Goal: Task Accomplishment & Management: Manage account settings

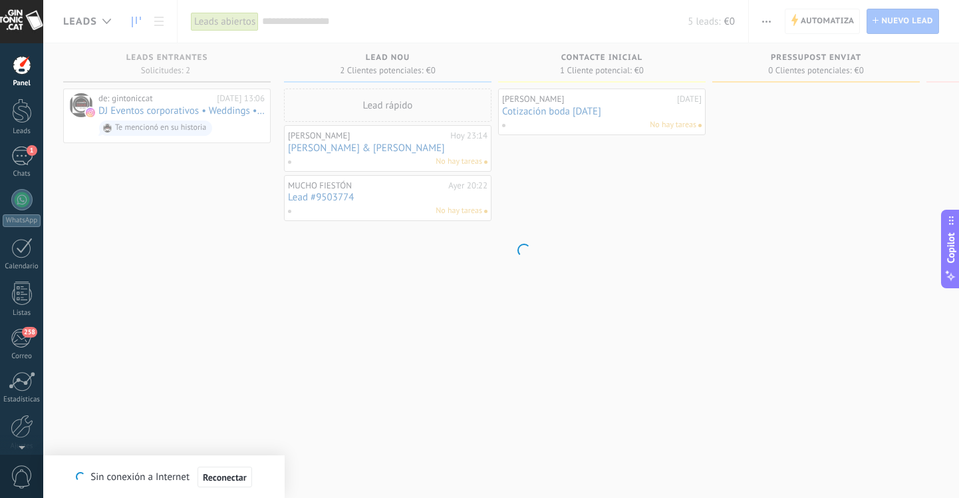
scroll to position [20, 0]
click at [233, 478] on span "Reconectar" at bounding box center [225, 476] width 44 height 9
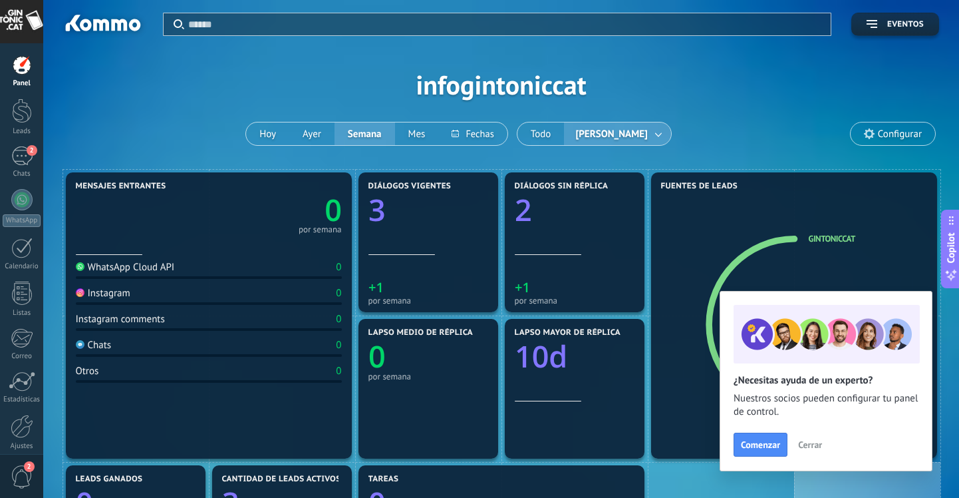
click at [807, 444] on span "Cerrar" at bounding box center [810, 444] width 24 height 9
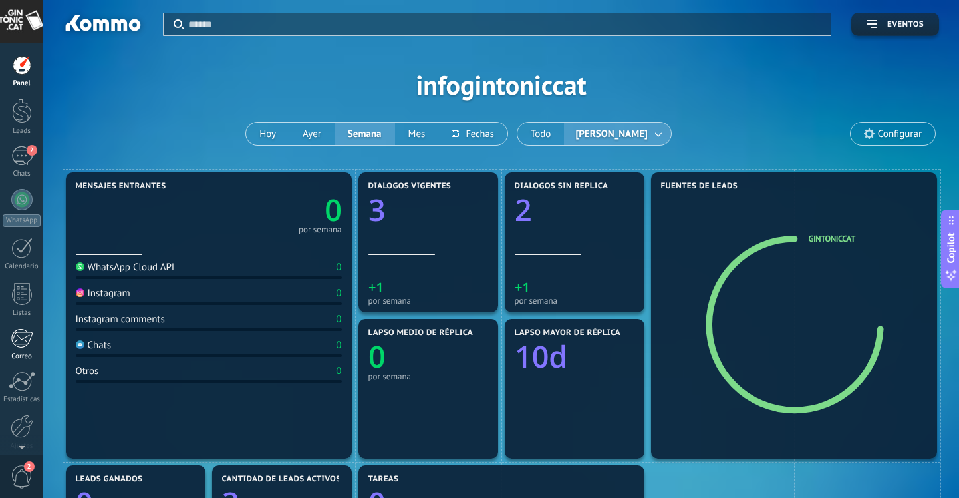
click at [27, 343] on div at bounding box center [22, 338] width 22 height 20
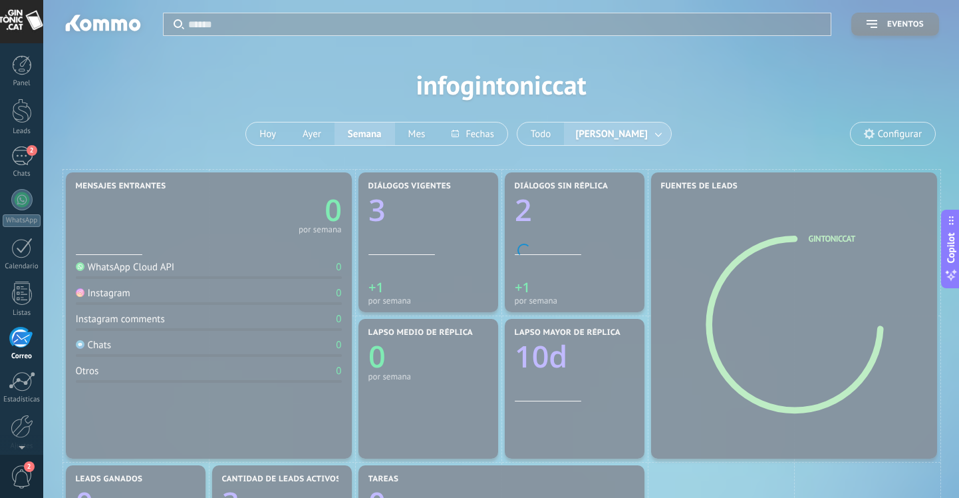
scroll to position [56, 0]
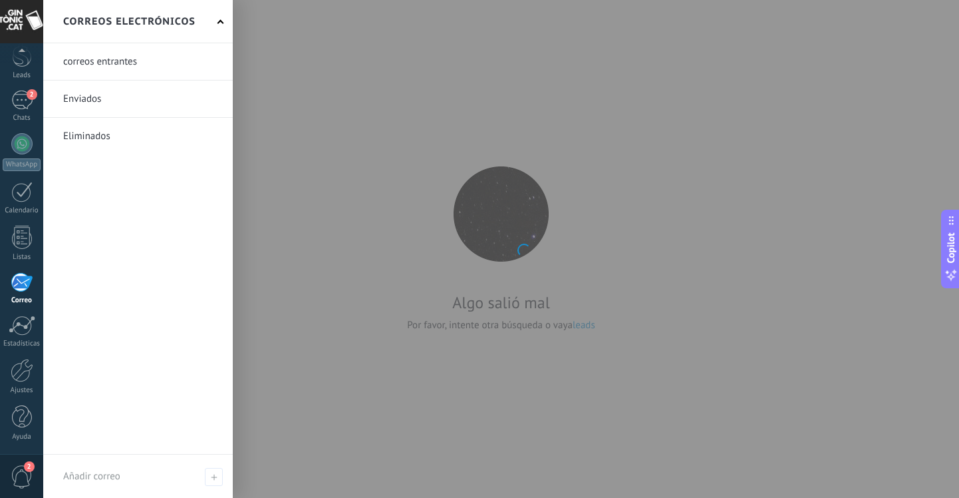
click at [105, 64] on link at bounding box center [138, 61] width 190 height 37
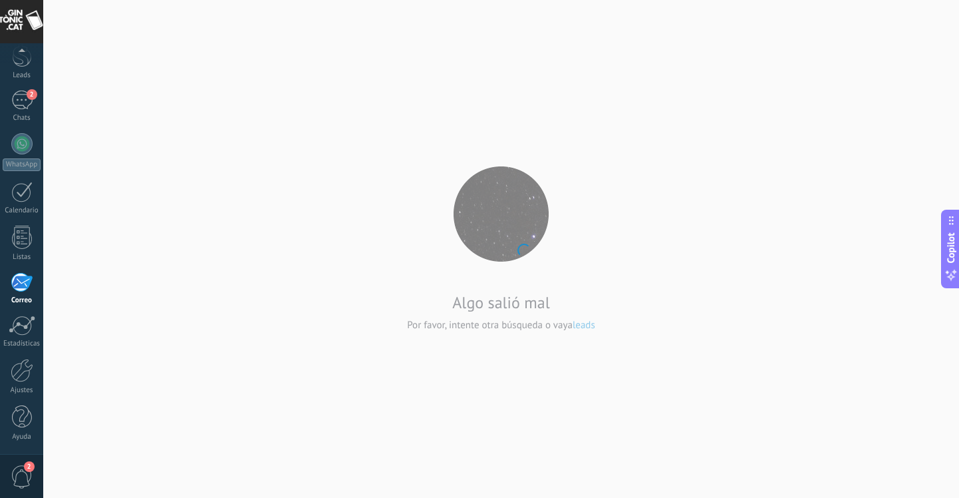
click at [23, 472] on span "2" at bounding box center [22, 476] width 23 height 23
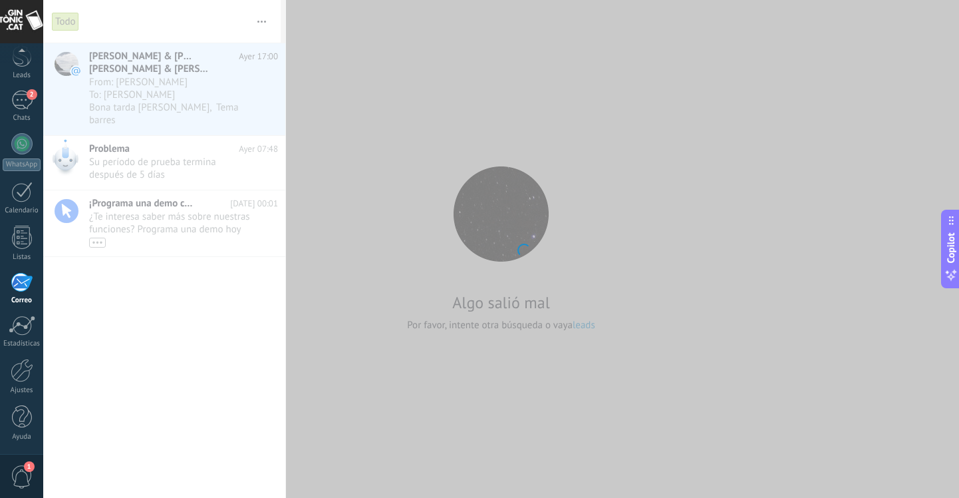
click at [150, 369] on body ".abecls-1,.abecls-2{fill-rule:evenodd}.abecls-2{fill:#fff} .abhcls-1{fill:none}…" at bounding box center [479, 249] width 959 height 498
click at [189, 93] on body ".abecls-1,.abecls-2{fill-rule:evenodd}.abecls-2{fill:#fff} .abhcls-1{fill:none}…" at bounding box center [479, 249] width 959 height 498
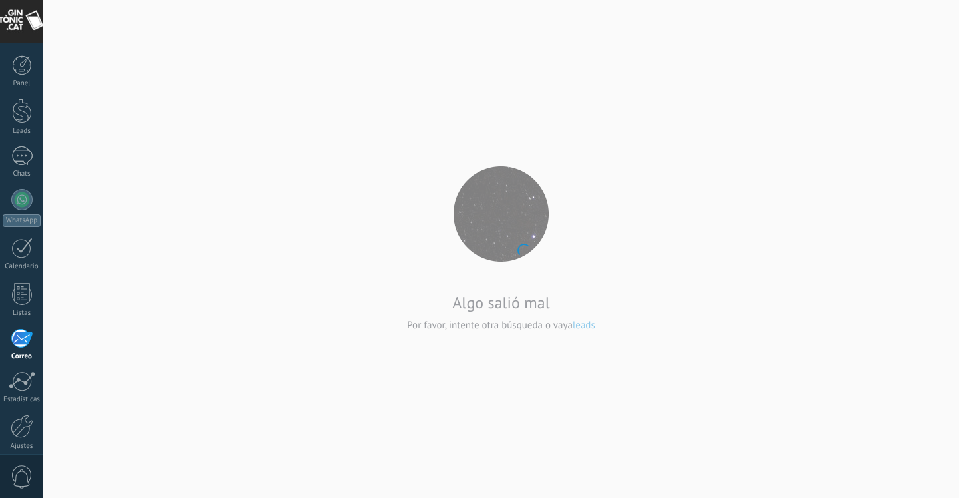
click at [585, 324] on body ".abecls-1,.abecls-2{fill-rule:evenodd}.abecls-2{fill:#fff} .abhcls-1{fill:none}…" at bounding box center [479, 249] width 959 height 498
click at [21, 74] on div "Leads" at bounding box center [22, 75] width 39 height 9
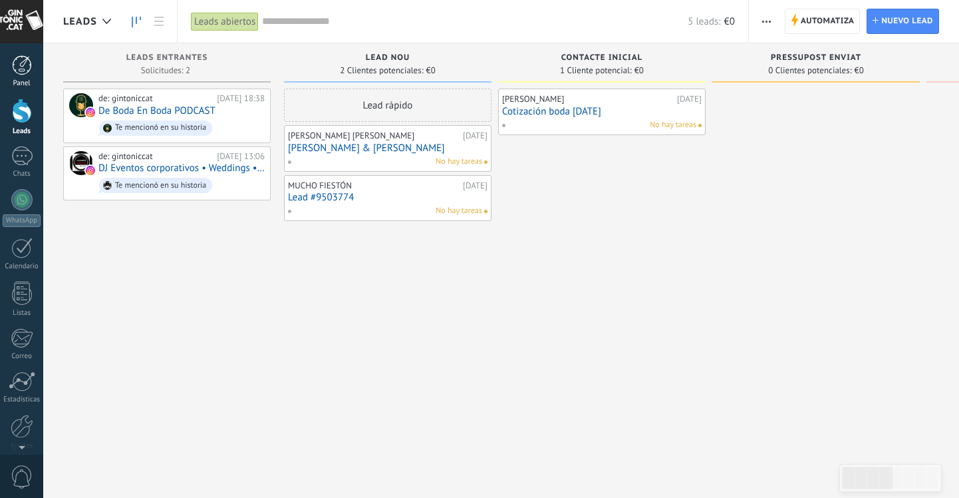
click at [15, 70] on div at bounding box center [22, 65] width 20 height 20
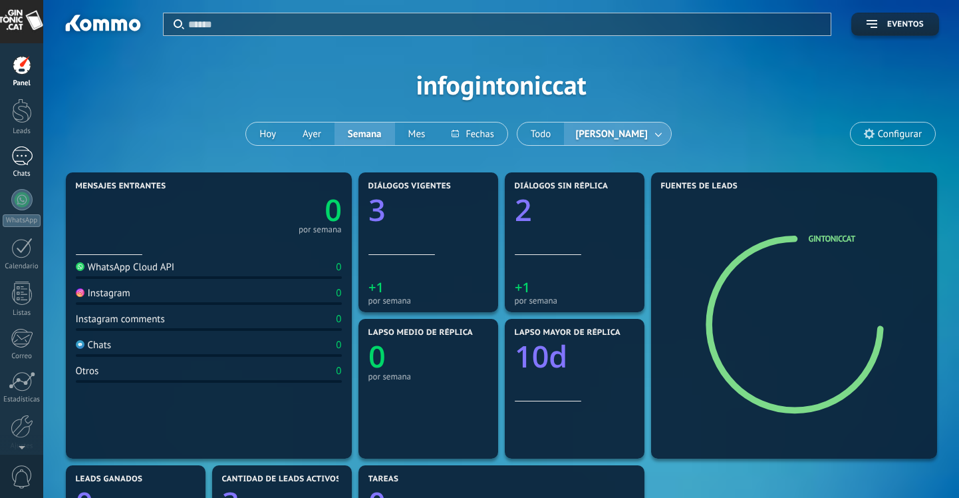
click at [26, 154] on div at bounding box center [21, 155] width 21 height 19
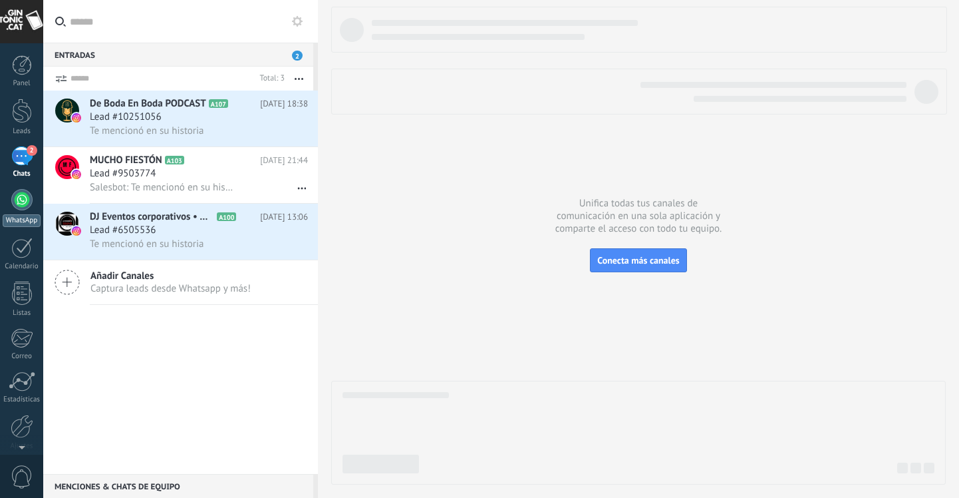
click at [21, 198] on div at bounding box center [21, 199] width 21 height 21
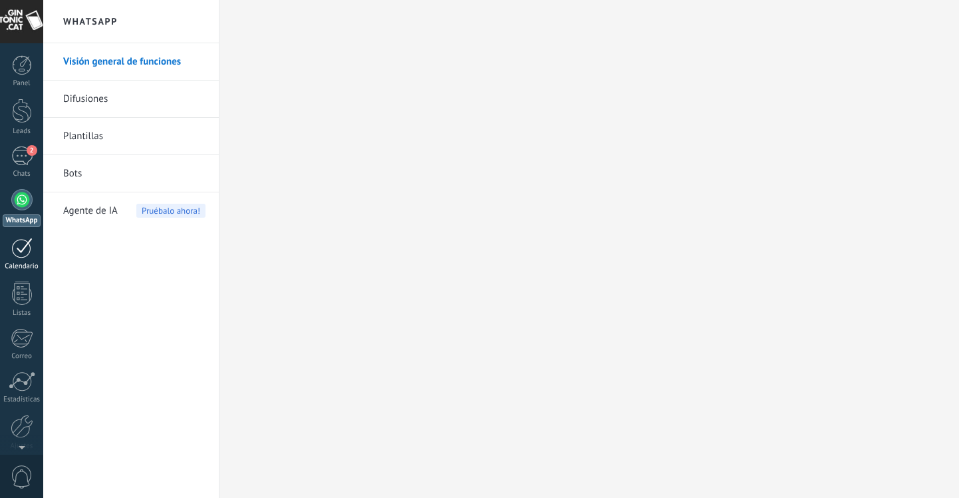
click at [23, 240] on div at bounding box center [21, 247] width 21 height 21
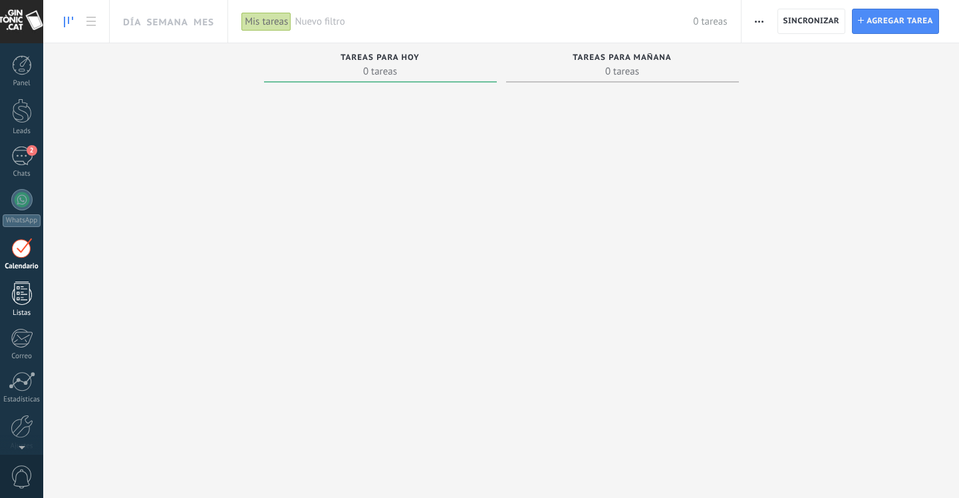
click at [28, 286] on div at bounding box center [22, 292] width 20 height 23
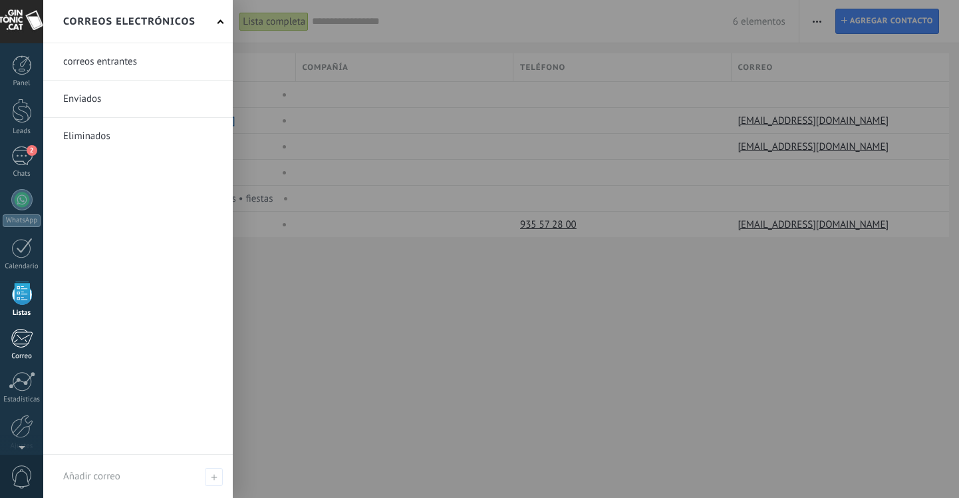
click at [20, 345] on div at bounding box center [22, 338] width 22 height 20
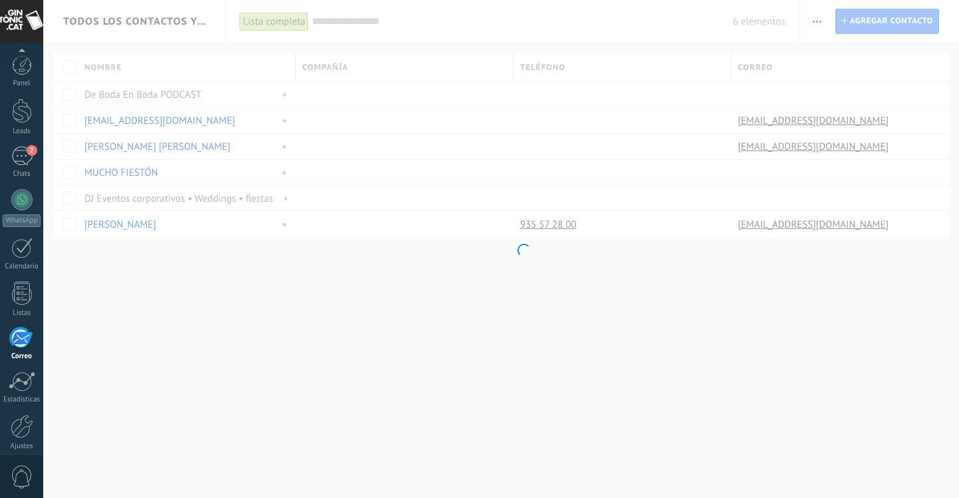
scroll to position [56, 0]
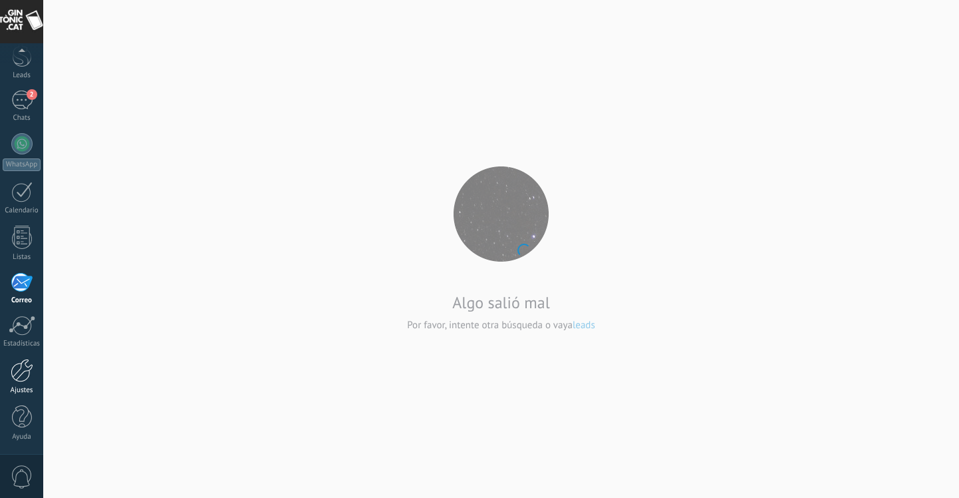
click at [20, 368] on div at bounding box center [22, 370] width 23 height 23
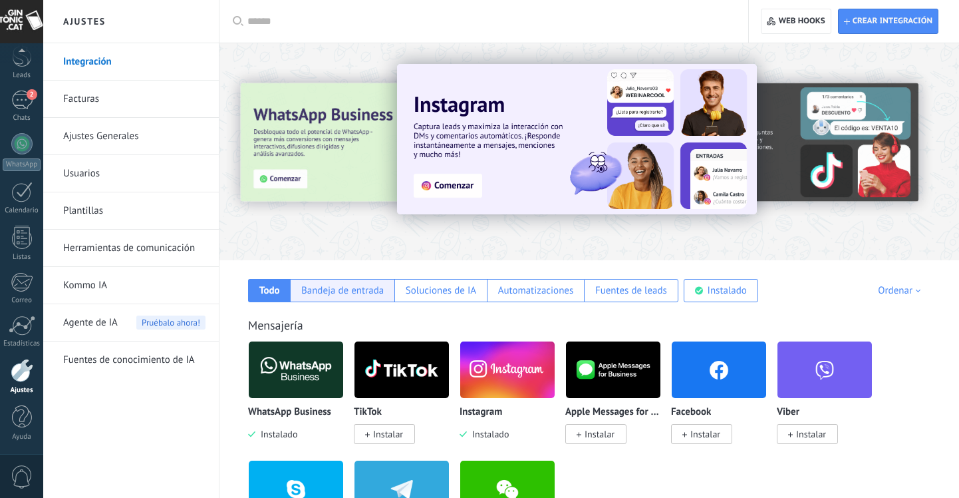
scroll to position [5, 0]
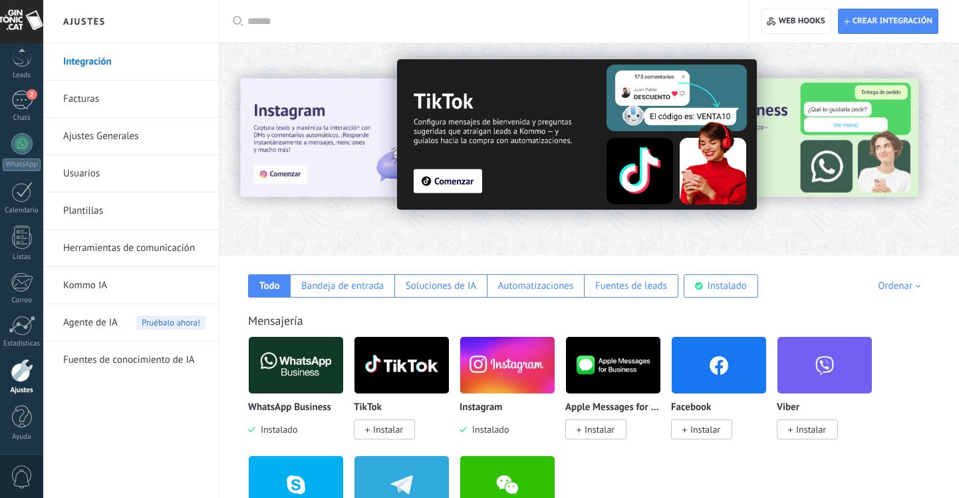
click at [120, 92] on link "Facturas" at bounding box center [134, 98] width 142 height 37
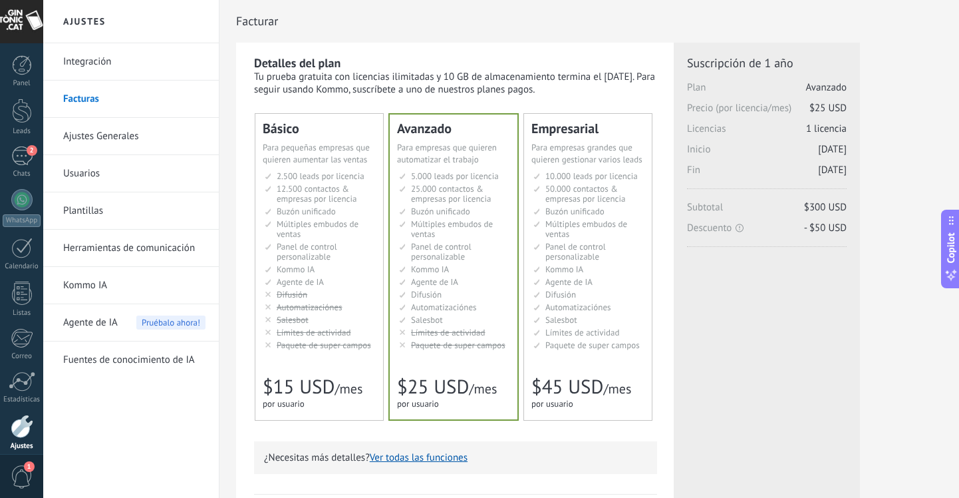
click at [134, 132] on link "Ajustes Generales" at bounding box center [134, 136] width 142 height 37
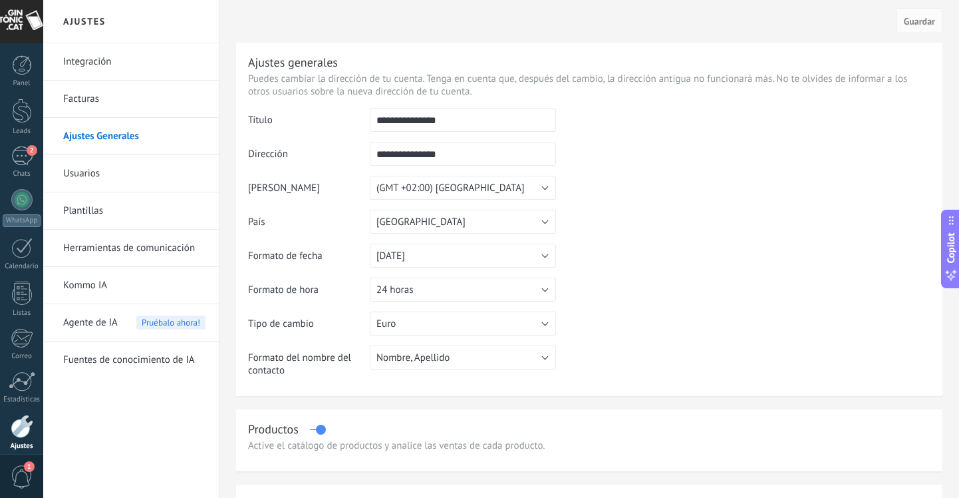
click at [94, 172] on link "Usuarios" at bounding box center [134, 173] width 142 height 37
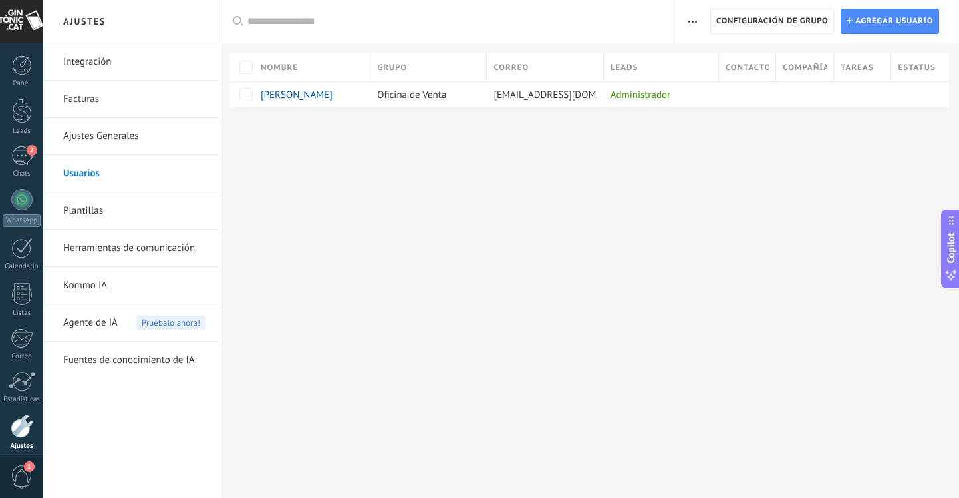
click at [85, 208] on link "Plantillas" at bounding box center [134, 210] width 142 height 37
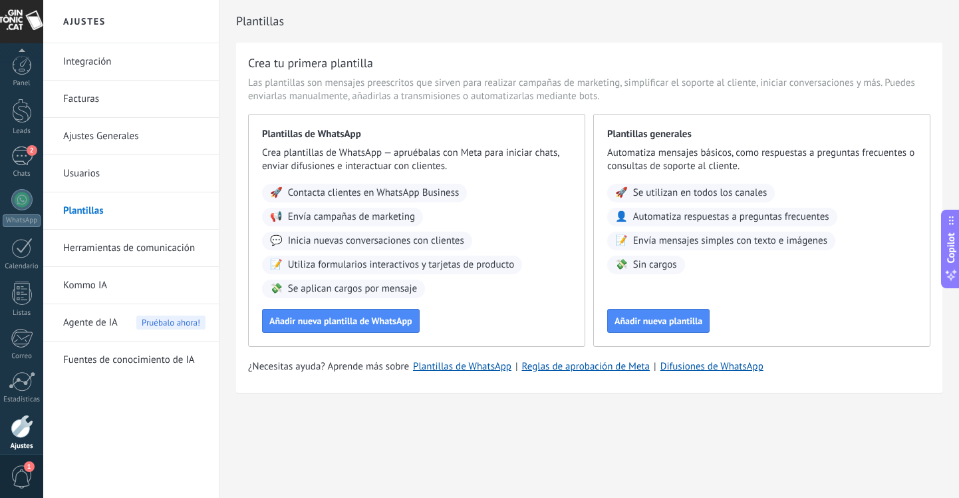
scroll to position [56, 0]
click at [25, 378] on div at bounding box center [22, 370] width 23 height 23
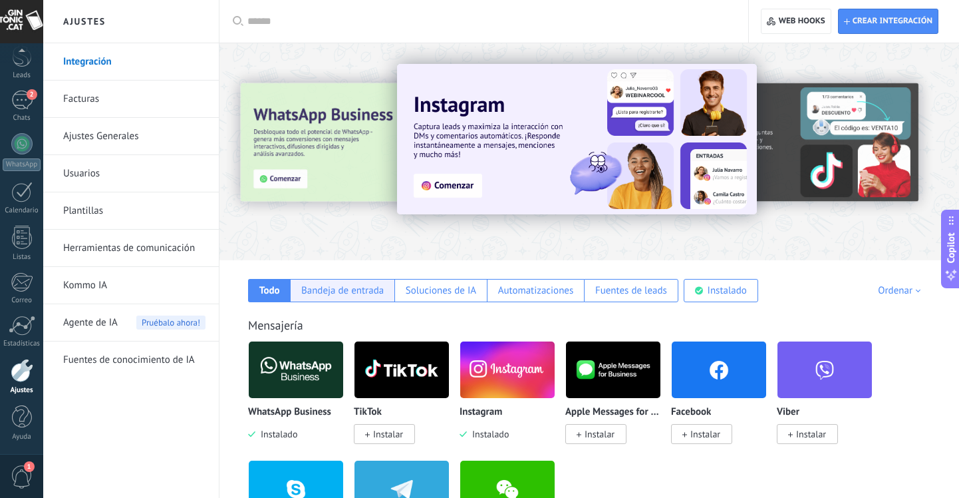
click at [361, 295] on div "Bandeja de entrada" at bounding box center [342, 290] width 82 height 13
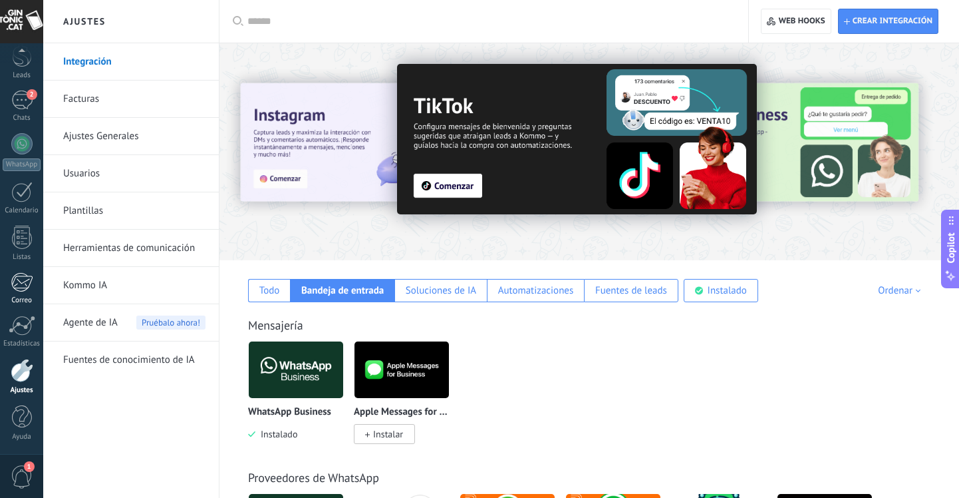
click at [23, 277] on div at bounding box center [22, 282] width 22 height 20
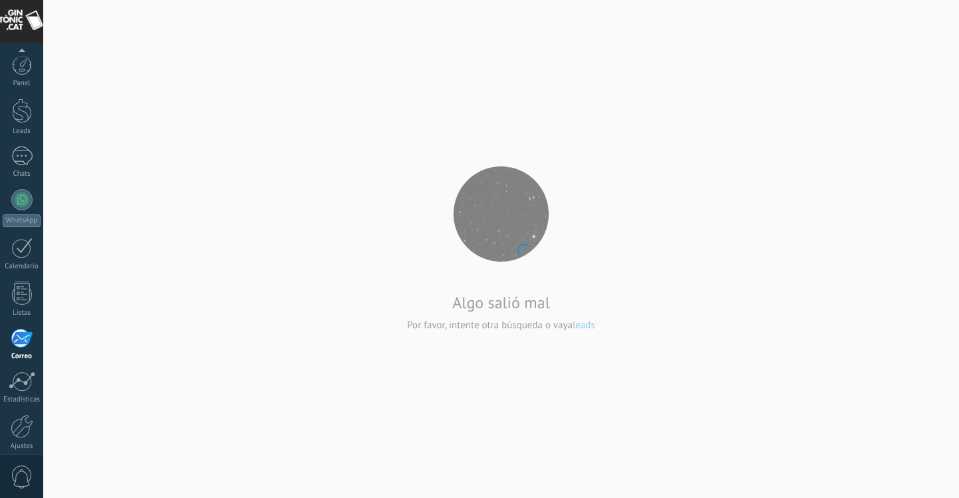
scroll to position [56, 0]
click at [22, 373] on div at bounding box center [22, 370] width 23 height 23
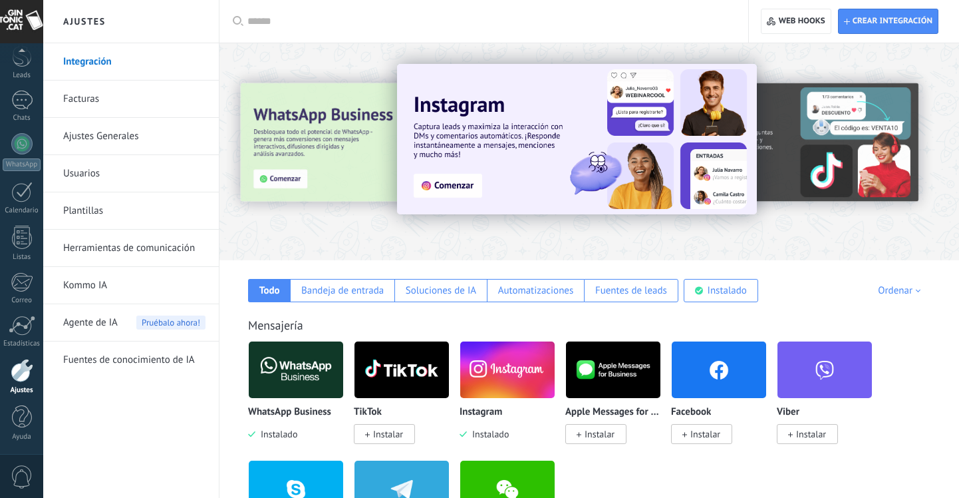
click at [104, 61] on link "Integración" at bounding box center [134, 61] width 142 height 37
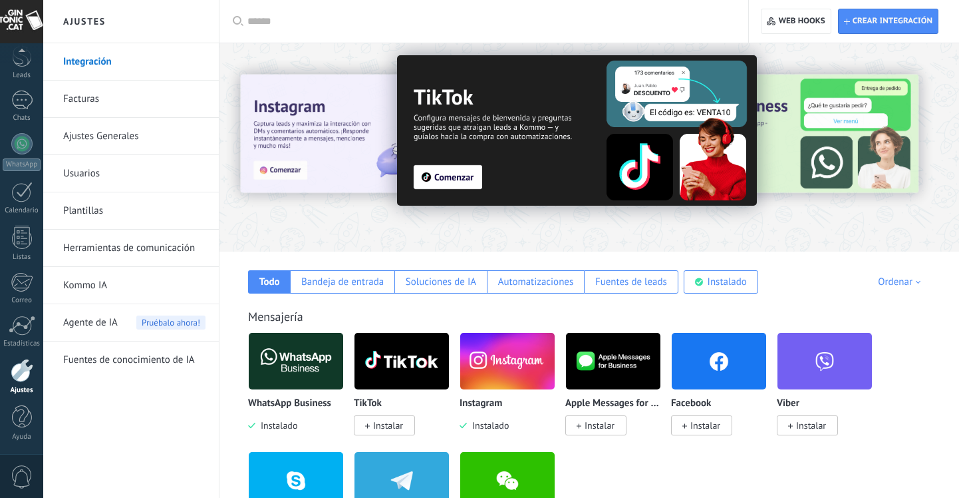
scroll to position [11, 0]
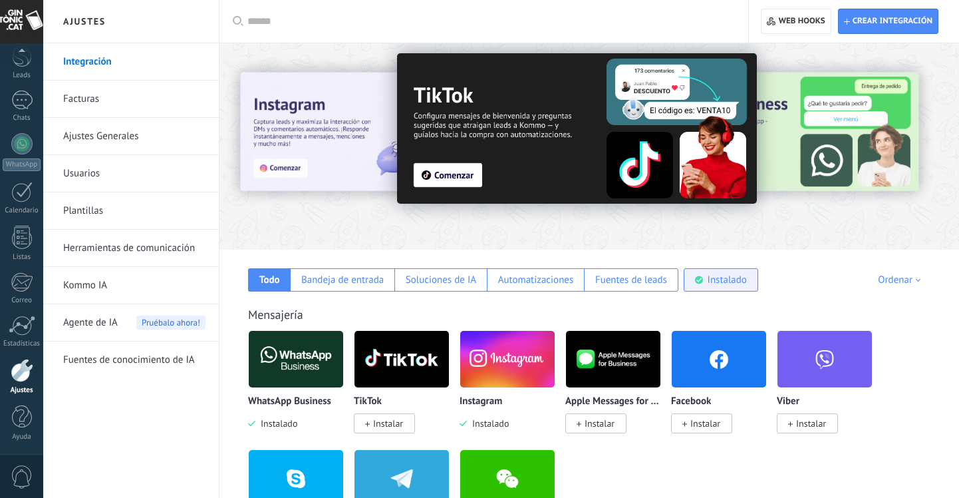
click at [730, 278] on div "Instalado" at bounding box center [727, 279] width 39 height 13
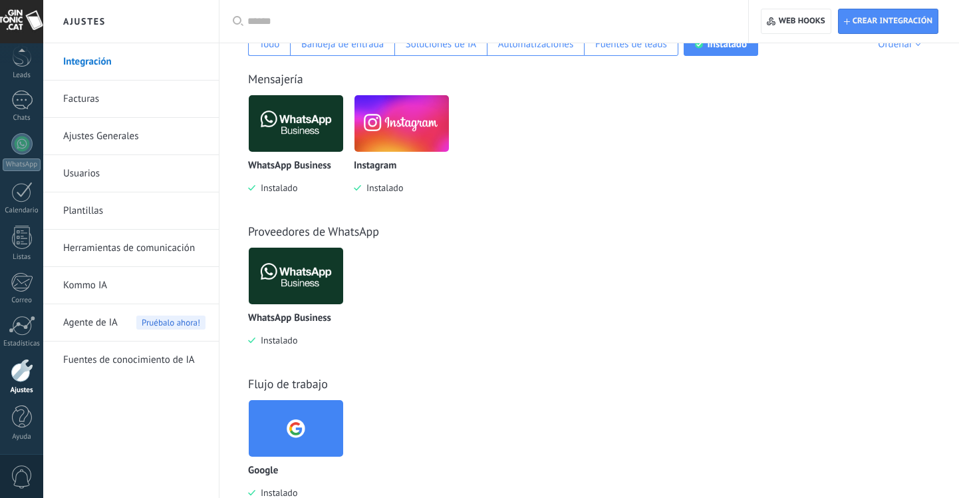
scroll to position [285, 0]
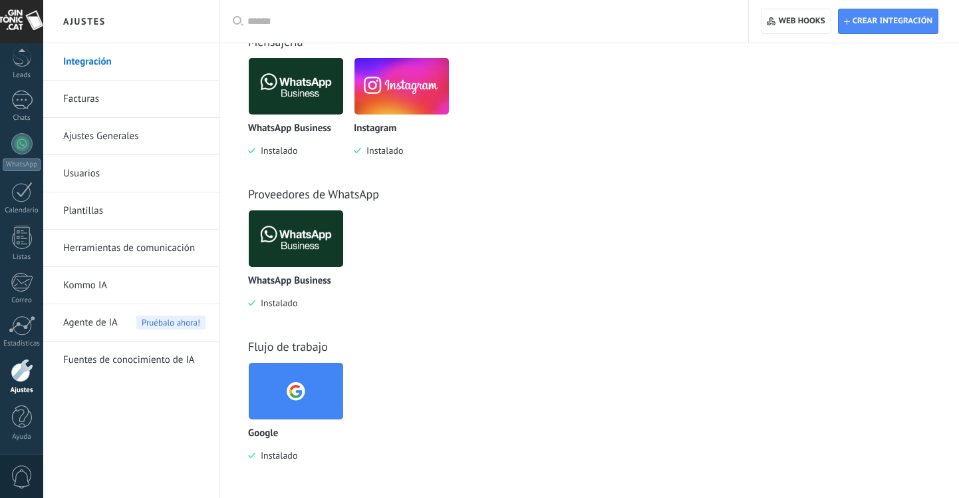
click at [312, 400] on img at bounding box center [296, 391] width 94 height 65
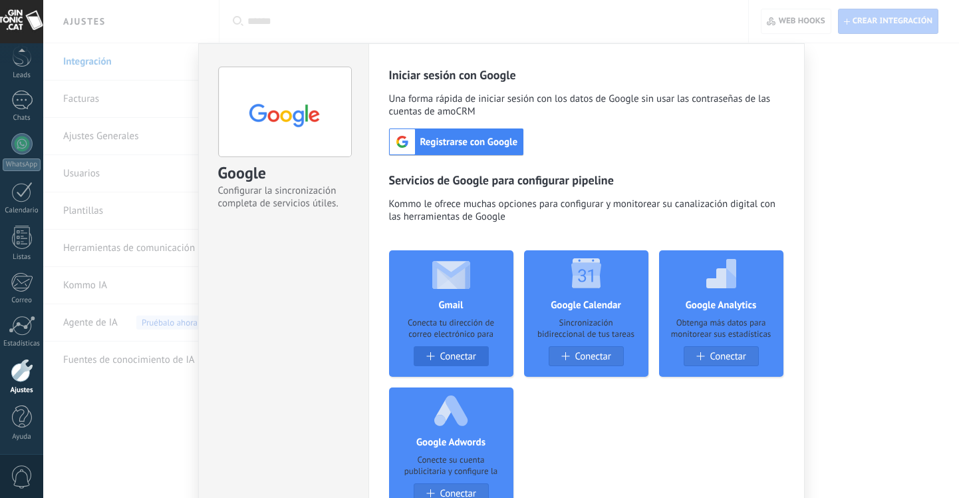
click at [468, 349] on button "Conectar" at bounding box center [451, 356] width 75 height 20
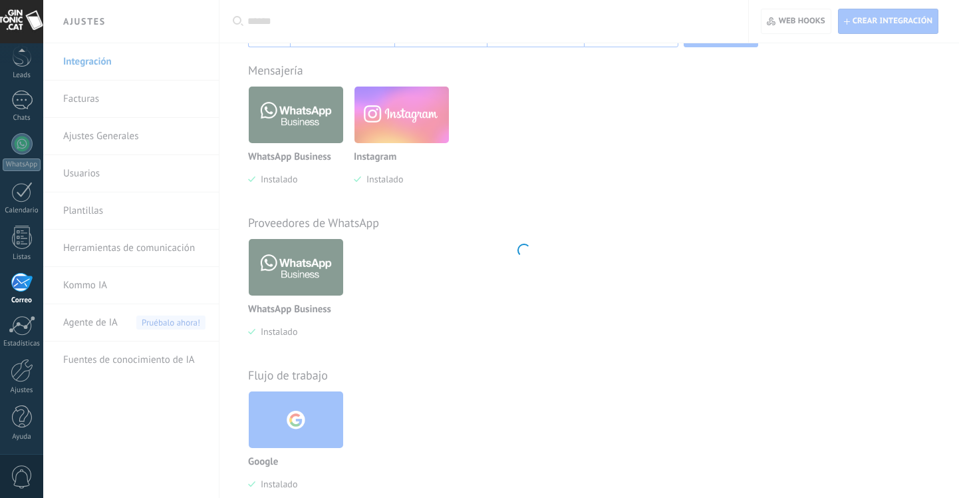
scroll to position [285, 0]
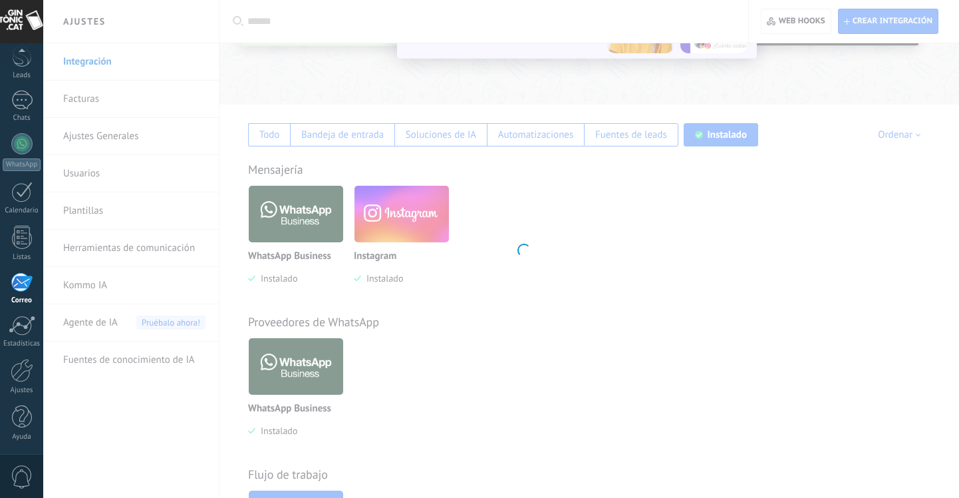
scroll to position [0, 0]
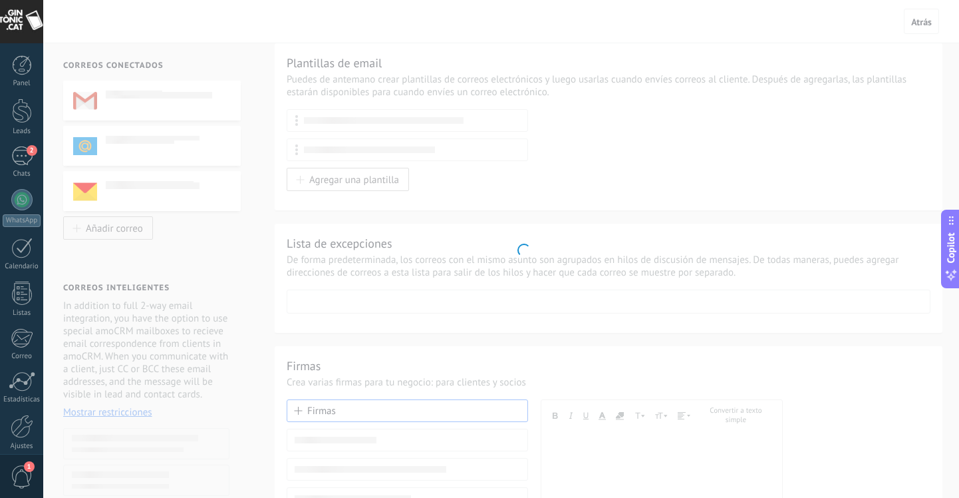
click at [132, 127] on body ".abecls-1,.abecls-2{fill-rule:evenodd}.abecls-2{fill:#fff} .abhcls-1{fill:none}…" at bounding box center [479, 249] width 959 height 498
click at [27, 154] on div "2" at bounding box center [21, 155] width 21 height 19
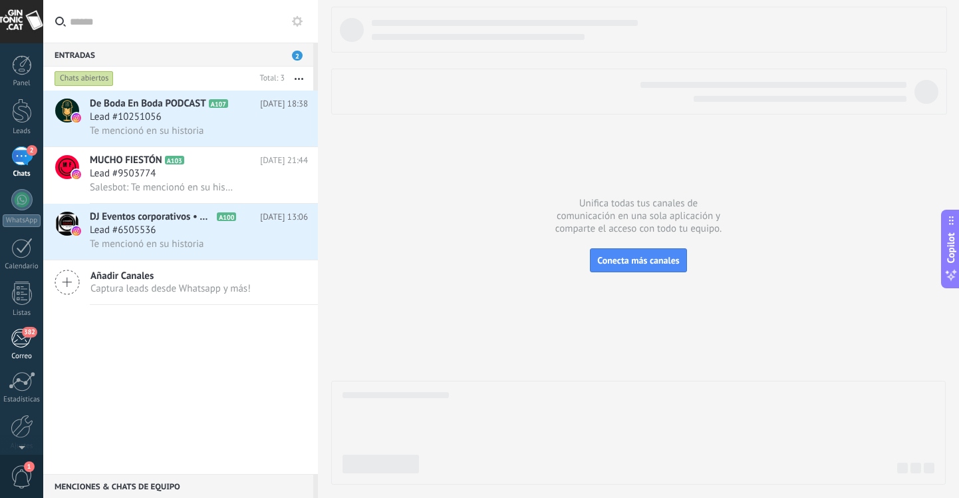
click at [22, 338] on div "382" at bounding box center [22, 338] width 22 height 20
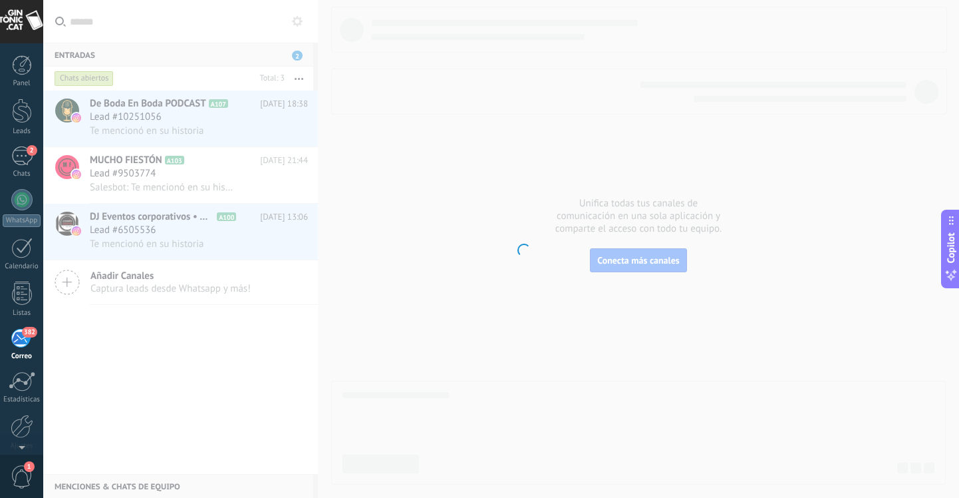
scroll to position [56, 0]
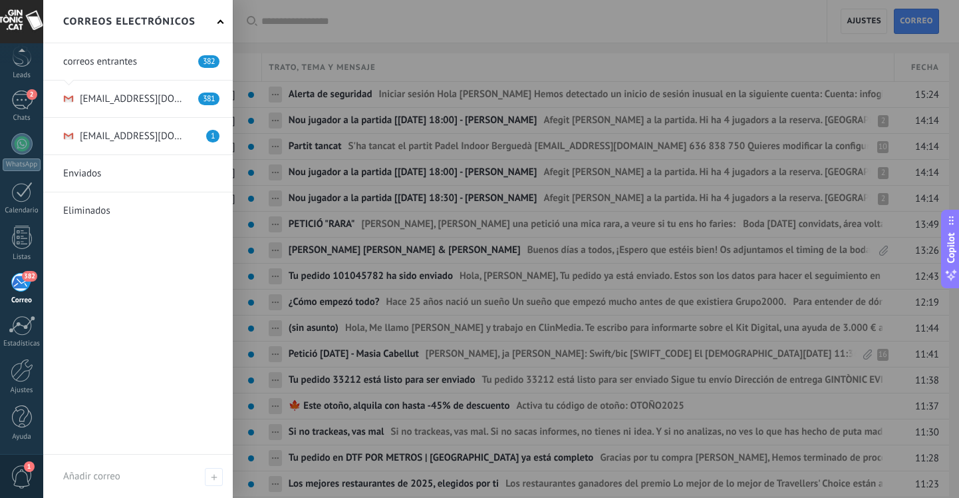
click at [142, 102] on link at bounding box center [138, 98] width 190 height 37
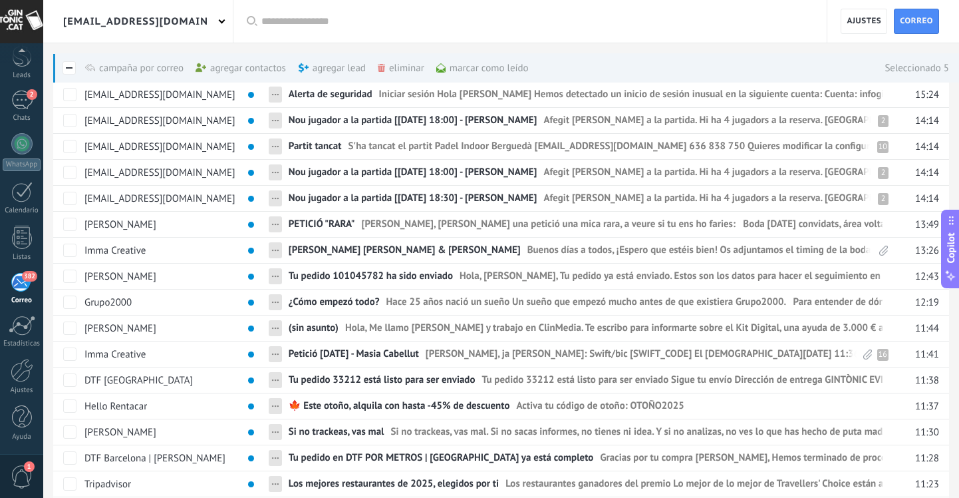
click at [413, 65] on div "eliminar màs" at bounding box center [424, 67] width 92 height 29
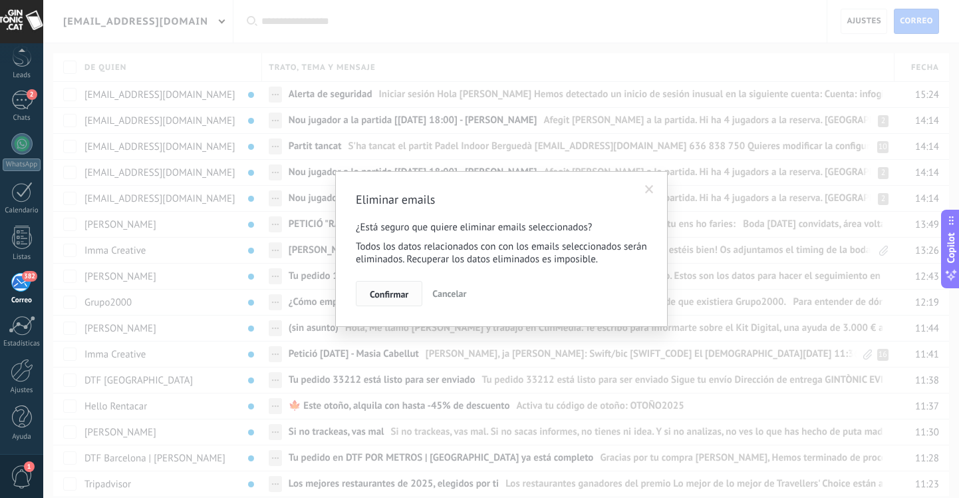
click at [400, 293] on span "Confirmar" at bounding box center [389, 293] width 39 height 9
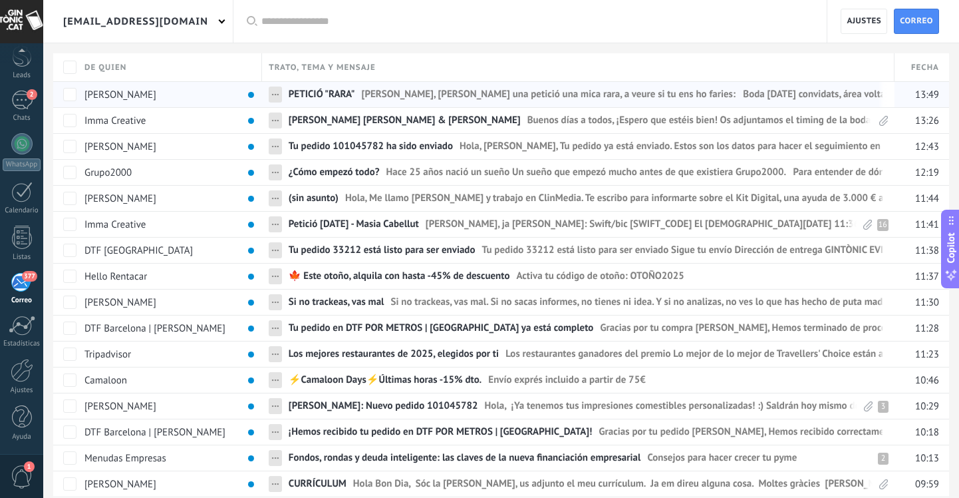
click at [380, 93] on span "[PERSON_NAME], [PERSON_NAME] una petició una mica rara, a veure si tu ens ho fa…" at bounding box center [943, 97] width 1163 height 19
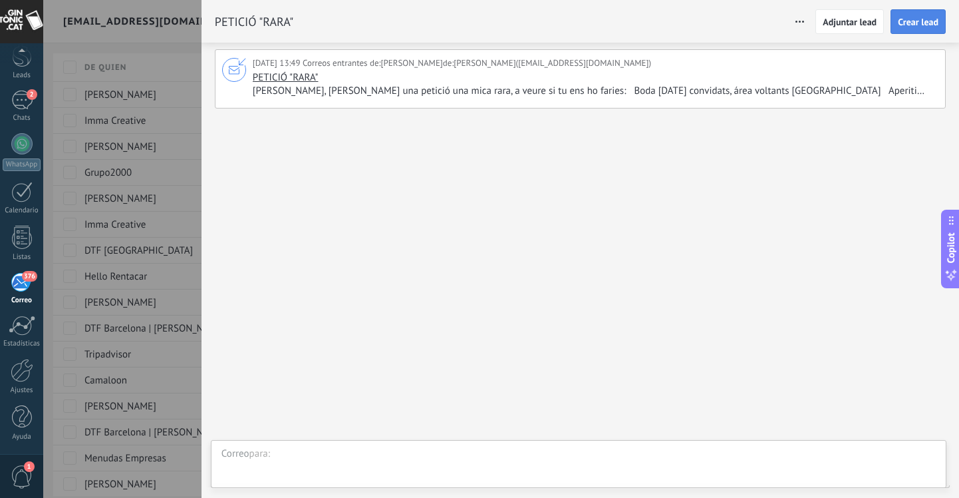
click at [929, 18] on span "Crear lead" at bounding box center [918, 21] width 41 height 9
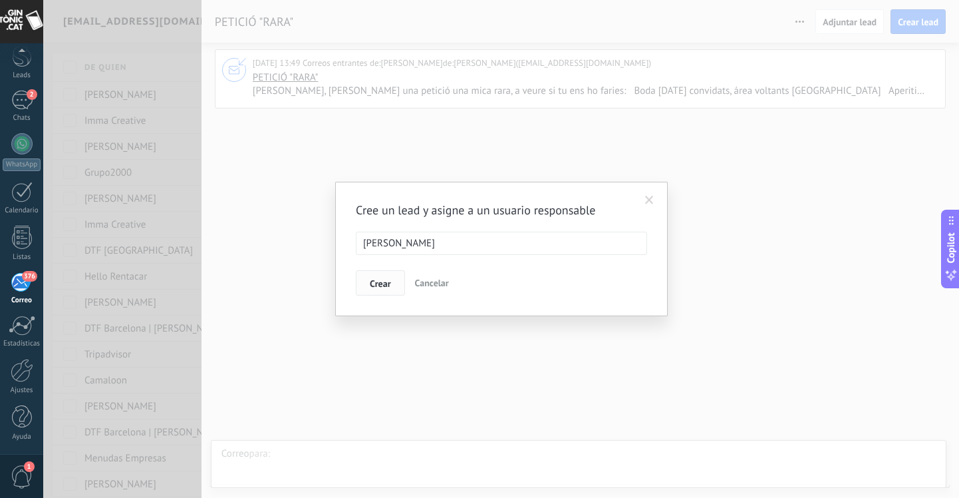
click at [382, 279] on span "Crear" at bounding box center [380, 283] width 21 height 9
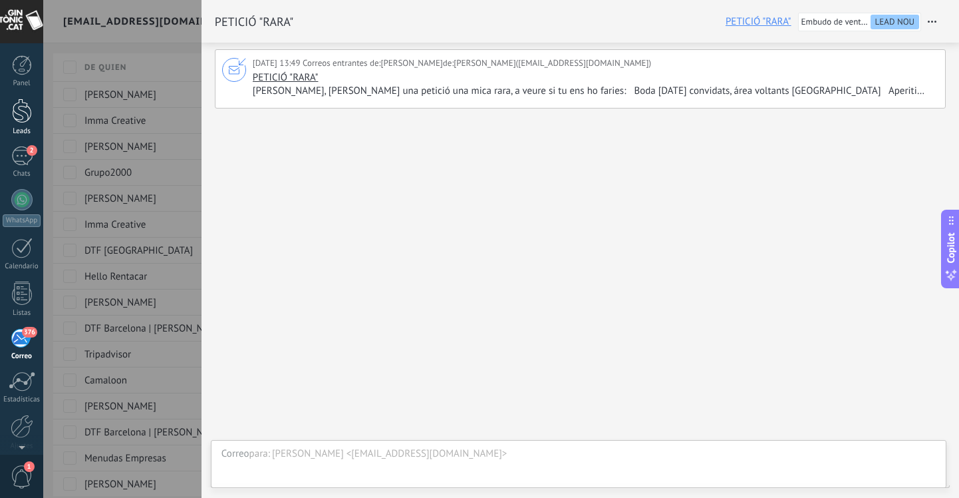
click at [26, 108] on div at bounding box center [22, 110] width 20 height 25
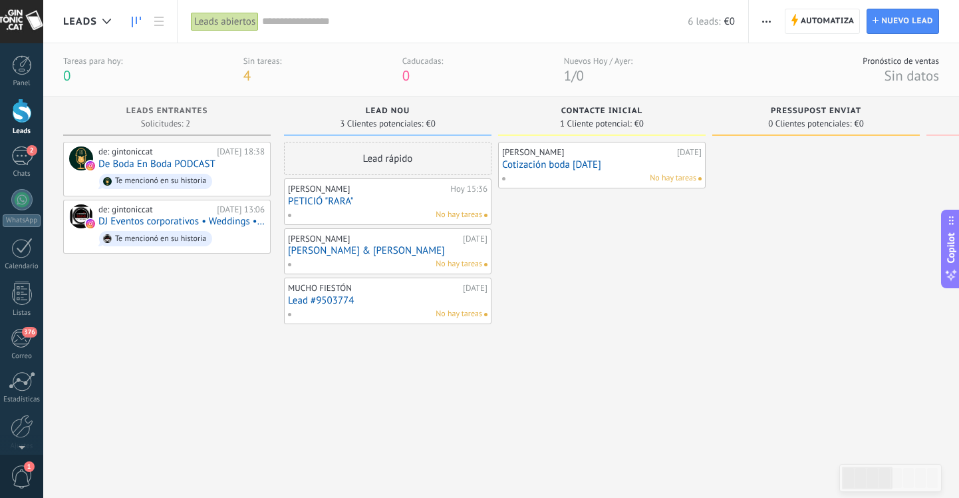
click at [382, 202] on link "PETICIÓ "RARA"" at bounding box center [388, 201] width 200 height 11
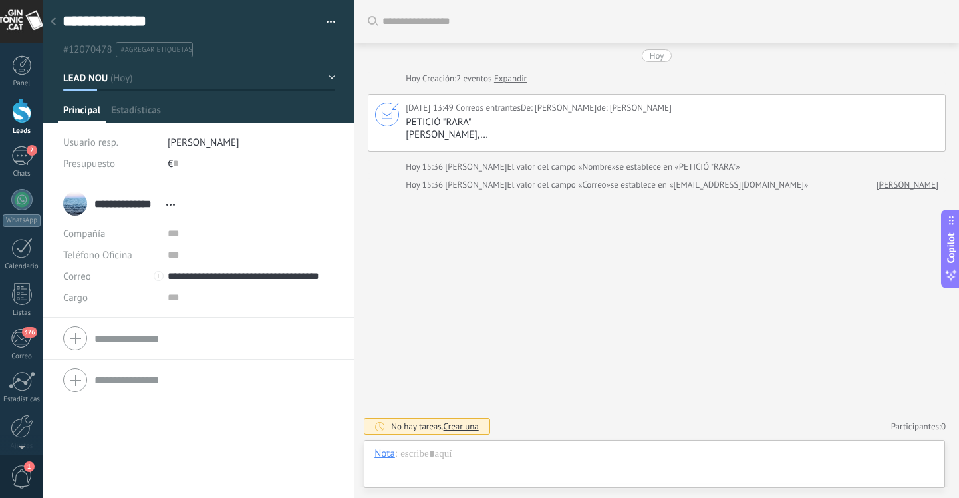
scroll to position [20, 0]
click at [186, 237] on input "text" at bounding box center [252, 233] width 168 height 21
type input "*"
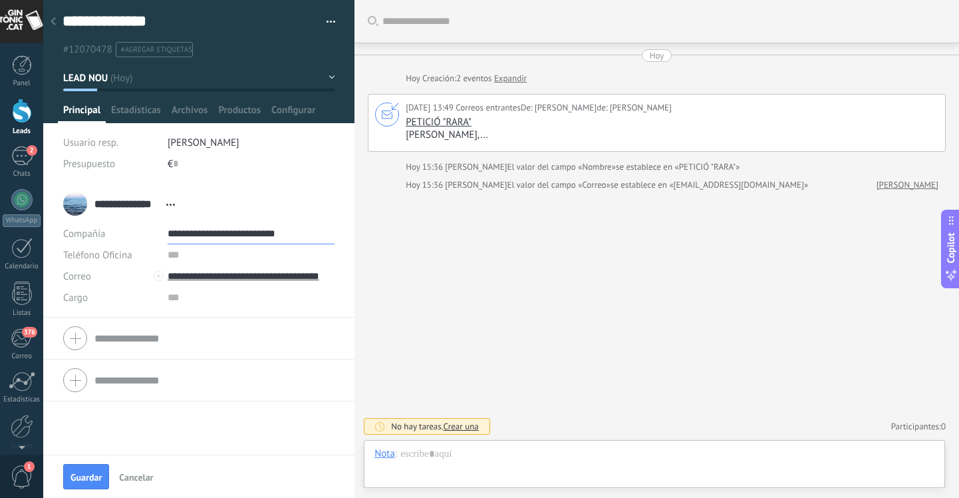
type input "**********"
click at [198, 426] on div "**********" at bounding box center [198, 318] width 311 height 271
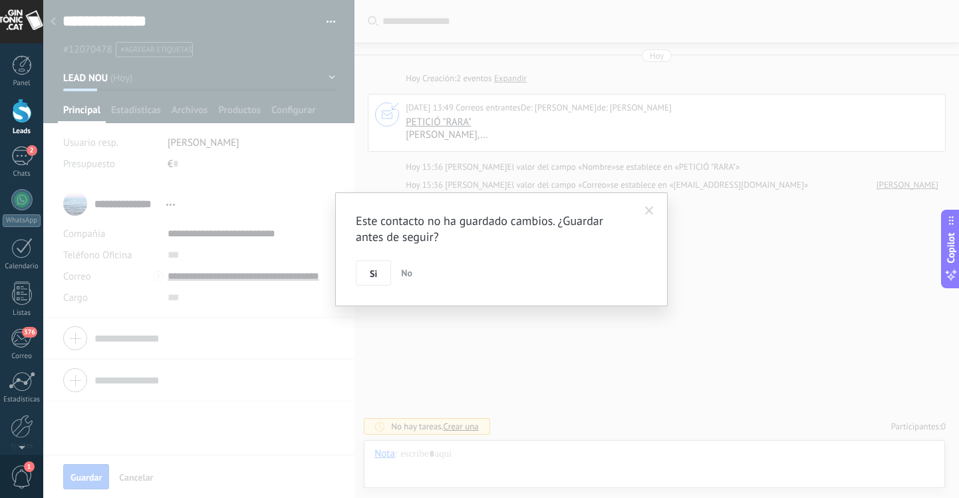
click at [124, 333] on body ".abecls-1,.abecls-2{fill-rule:evenodd}.abecls-2{fill:#fff} .abhcls-1{fill:none}…" at bounding box center [479, 249] width 959 height 498
click at [379, 275] on button "Si" at bounding box center [373, 272] width 35 height 25
type textarea "***"
type input "**********"
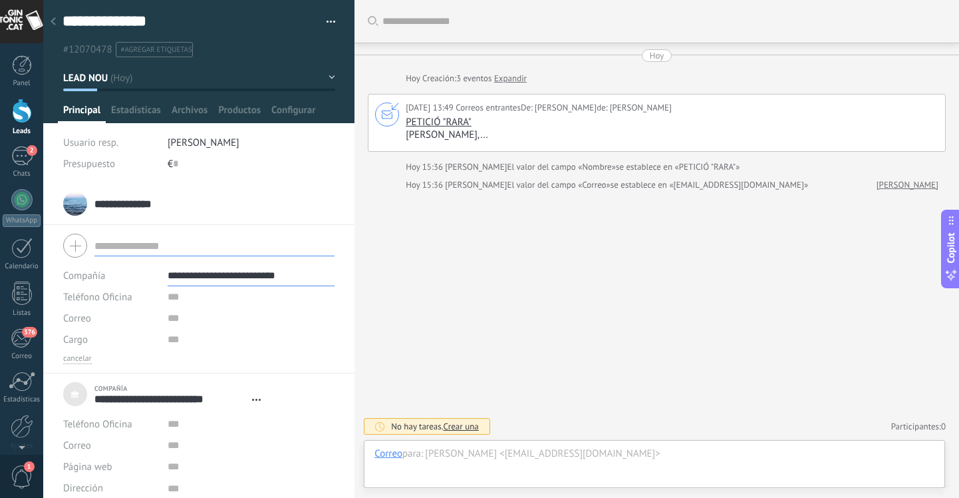
scroll to position [10, 0]
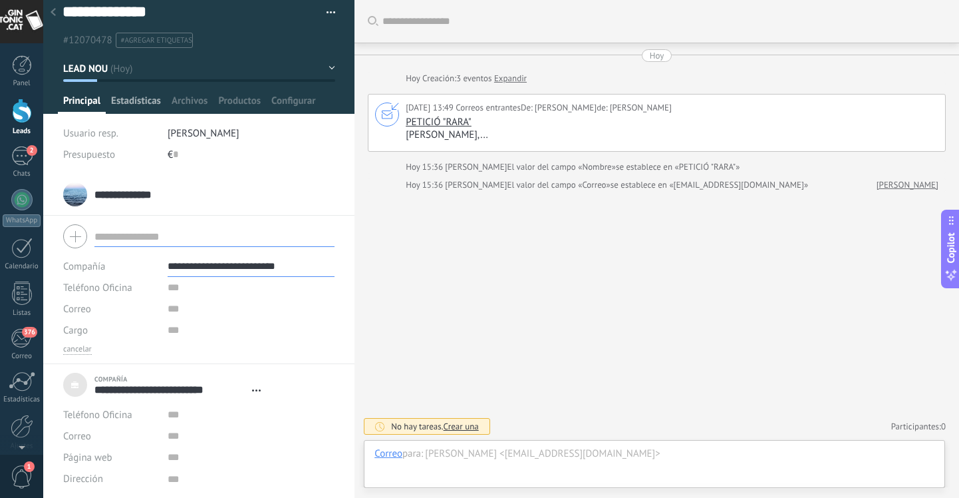
click at [142, 98] on span "Estadísticas" at bounding box center [136, 103] width 50 height 19
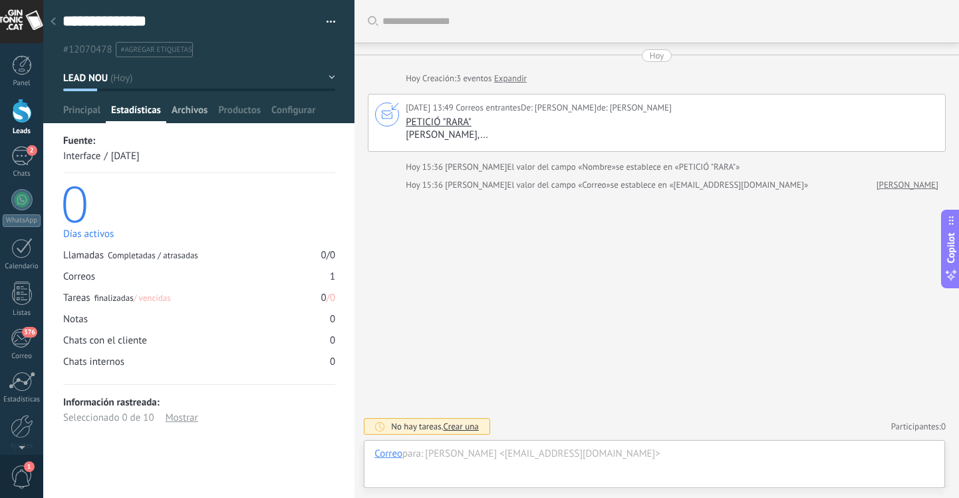
click at [188, 106] on span "Archivos" at bounding box center [190, 113] width 36 height 19
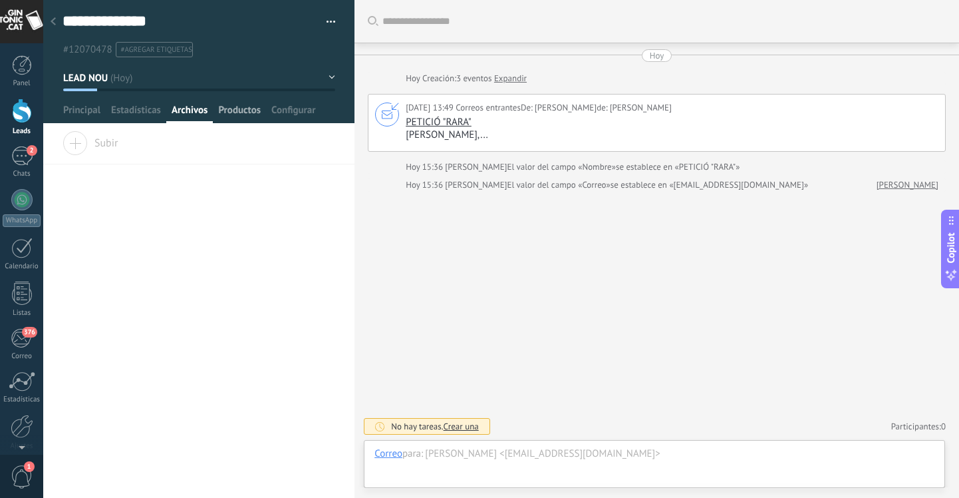
click at [239, 110] on span "Productos" at bounding box center [239, 113] width 43 height 19
click at [79, 143] on span "Instalar" at bounding box center [96, 140] width 67 height 19
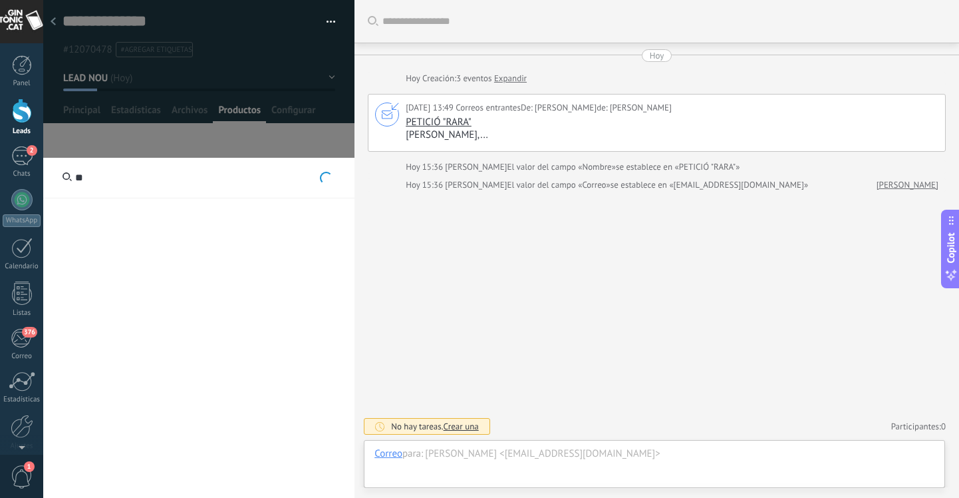
type input "*"
click at [150, 210] on div "**" at bounding box center [198, 391] width 311 height 466
click at [122, 174] on input "**" at bounding box center [198, 178] width 311 height 41
type input "*"
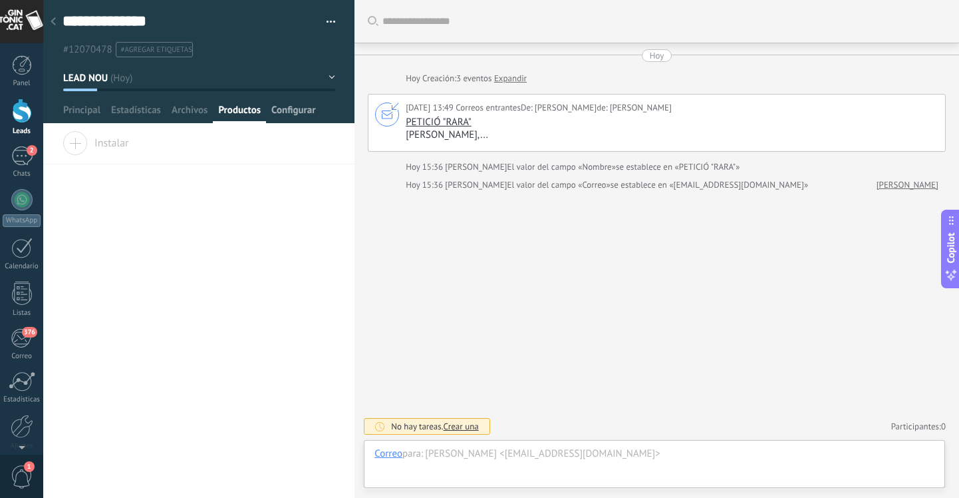
click at [285, 112] on span "Configurar" at bounding box center [293, 113] width 44 height 19
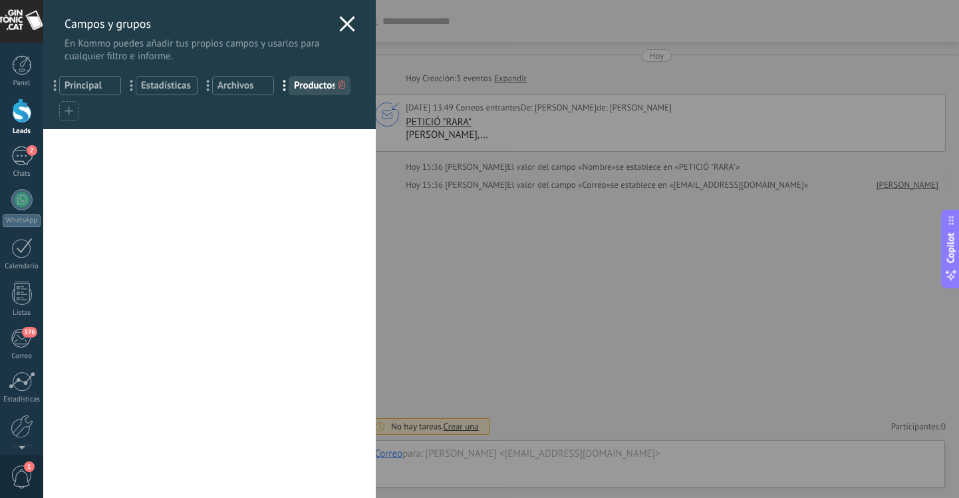
click at [98, 88] on span "Principal" at bounding box center [90, 85] width 51 height 13
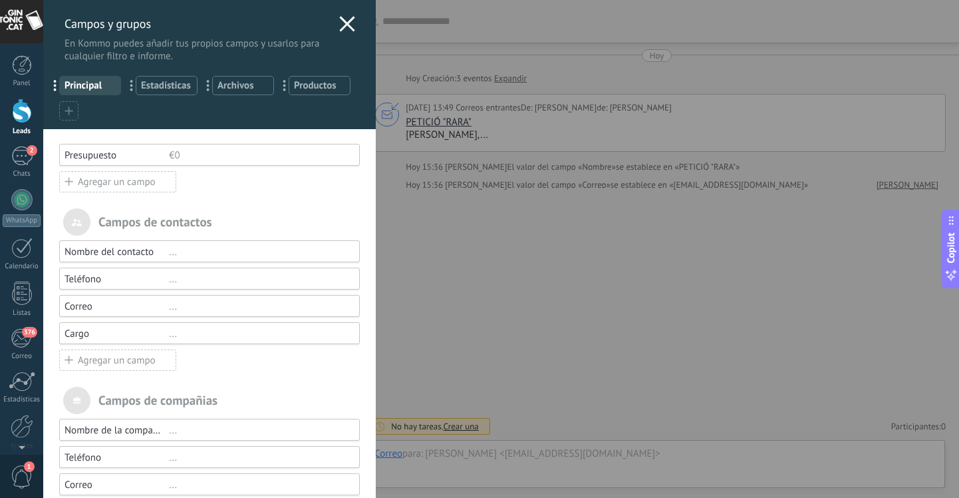
click at [241, 88] on span "Archivos" at bounding box center [242, 85] width 51 height 13
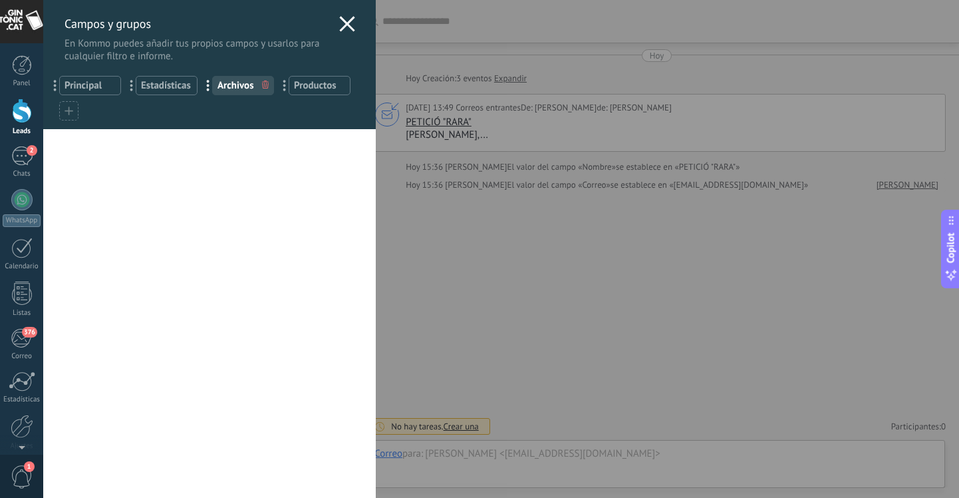
click at [69, 113] on use at bounding box center [69, 110] width 8 height 8
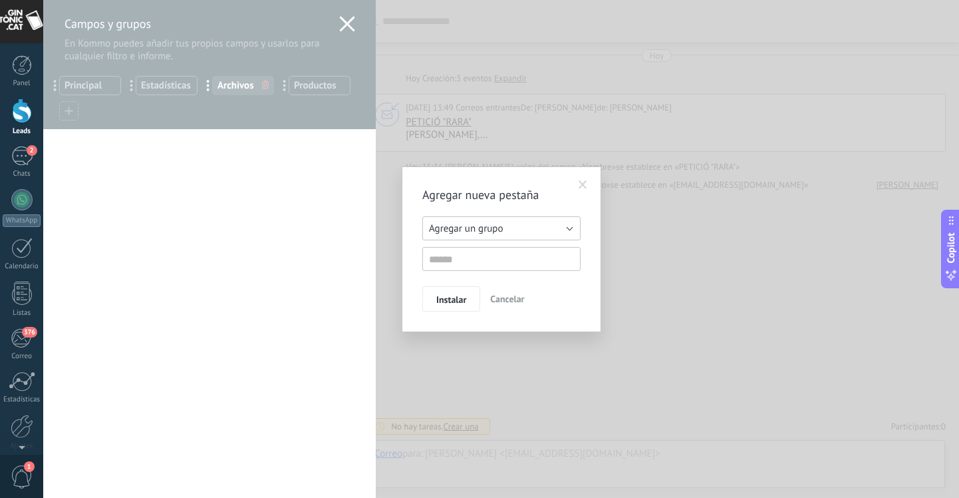
click at [570, 226] on button "Agregar un grupo" at bounding box center [501, 228] width 158 height 24
click at [570, 226] on span "Agregar un grupo" at bounding box center [495, 228] width 162 height 13
click at [519, 297] on span "Cancelar" at bounding box center [507, 299] width 34 height 12
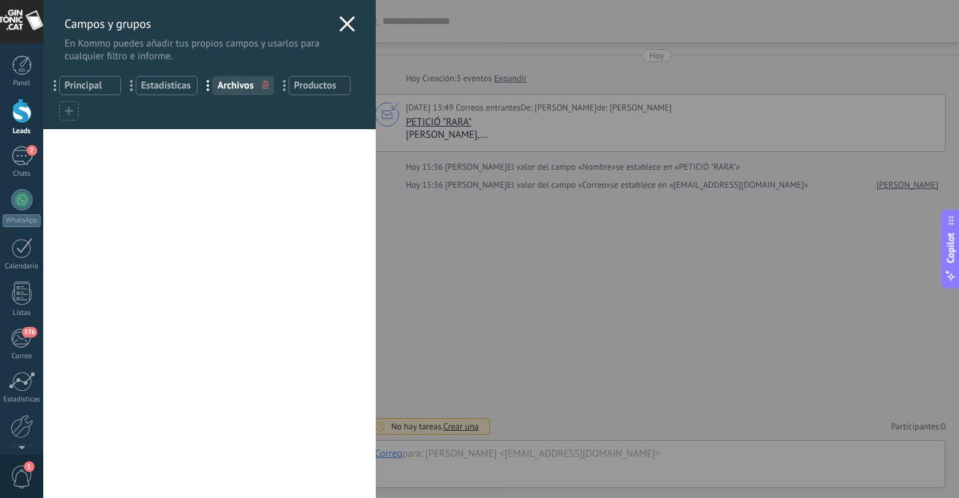
click at [110, 83] on span "Principal" at bounding box center [90, 85] width 51 height 13
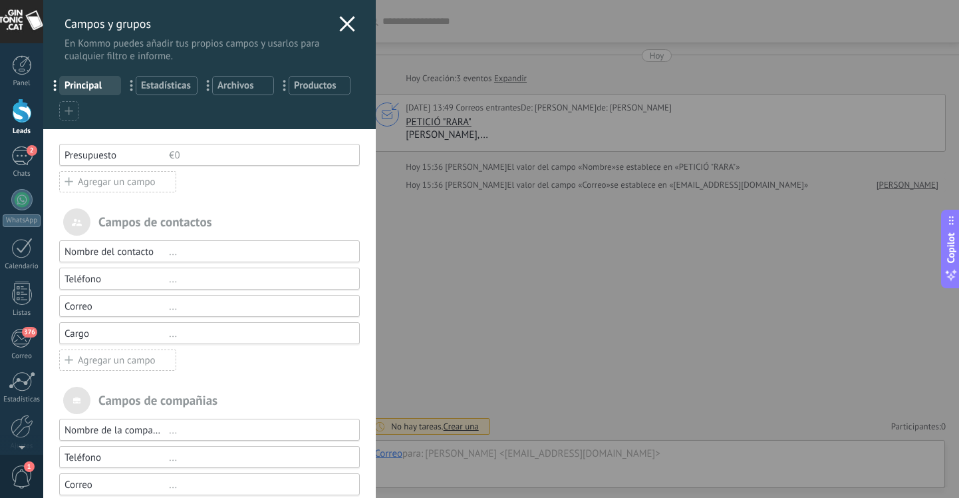
scroll to position [1, 0]
click at [79, 180] on div "Agregar un campo" at bounding box center [117, 180] width 117 height 21
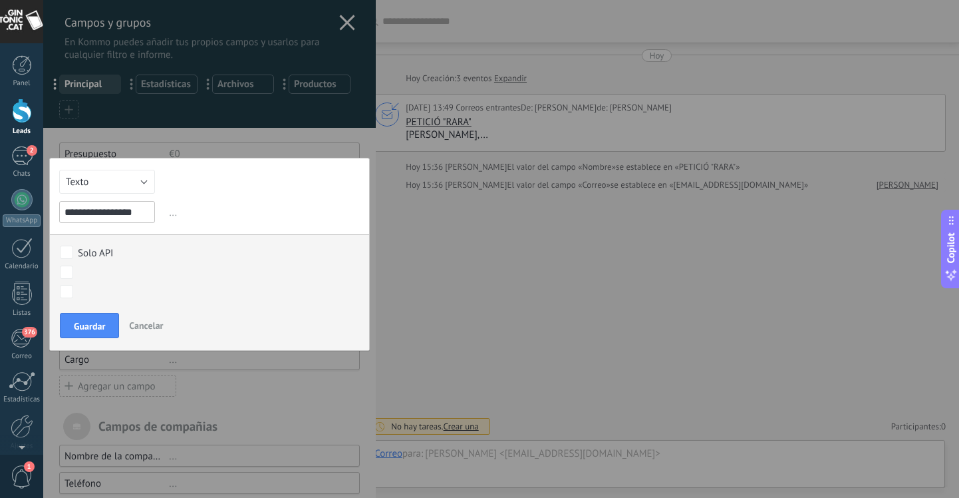
type input "**********"
click at [0, 0] on div "LEAD NOU CONTACTE INICIAL PRESSUPOST ENVIAT EN ESPERA DE RESPOSTA CONFIRMAT - P…" at bounding box center [0, 0] width 0 height 0
click at [218, 182] on div at bounding box center [501, 248] width 916 height 498
click at [101, 329] on span "Guardar" at bounding box center [89, 325] width 31 height 9
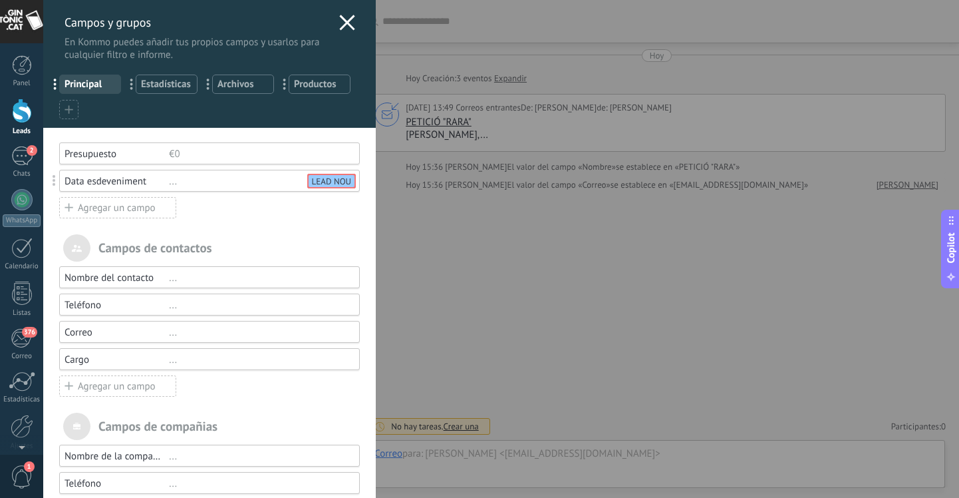
click at [502, 255] on div "Campos y grupos En Kommo puedes añadir tus propios campos y usarlos para cualqu…" at bounding box center [501, 249] width 916 height 498
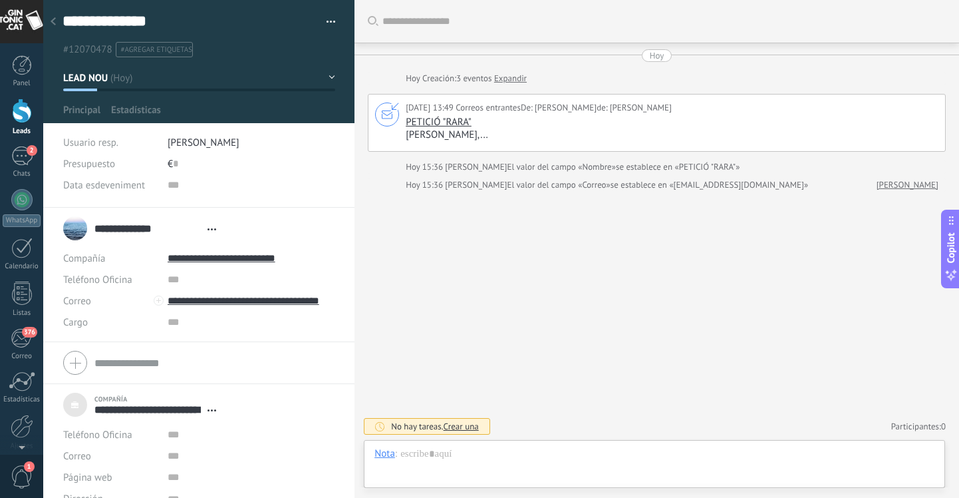
scroll to position [13, 0]
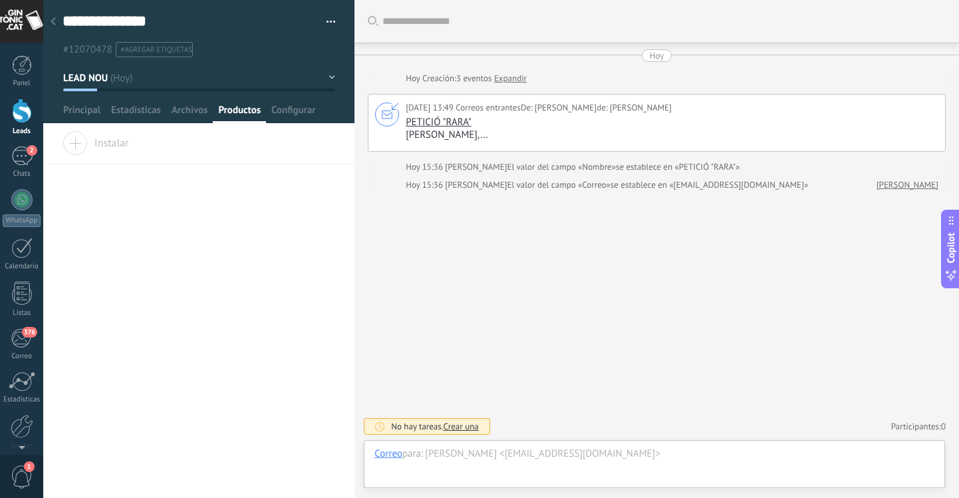
click at [17, 112] on div at bounding box center [22, 110] width 20 height 25
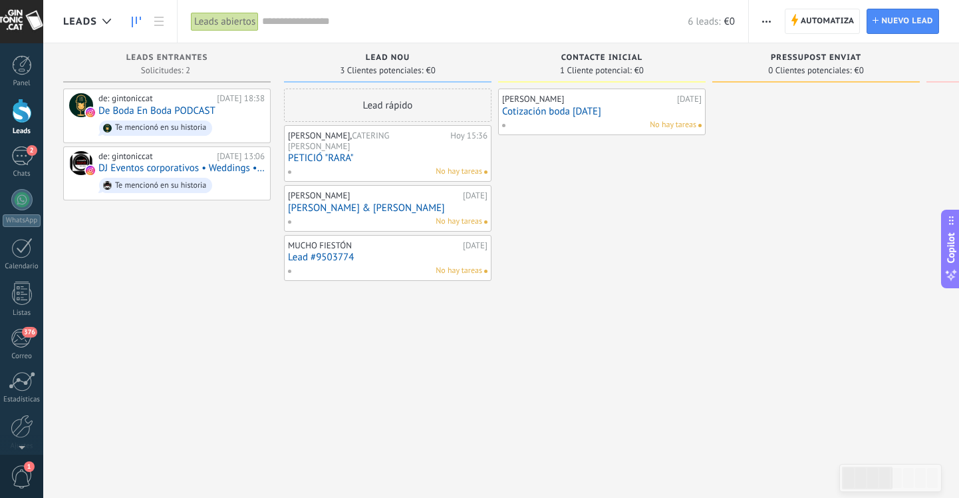
click at [400, 168] on div "No hay tareas" at bounding box center [384, 172] width 195 height 12
click at [390, 154] on link "PETICIÓ "RARA"" at bounding box center [388, 157] width 200 height 11
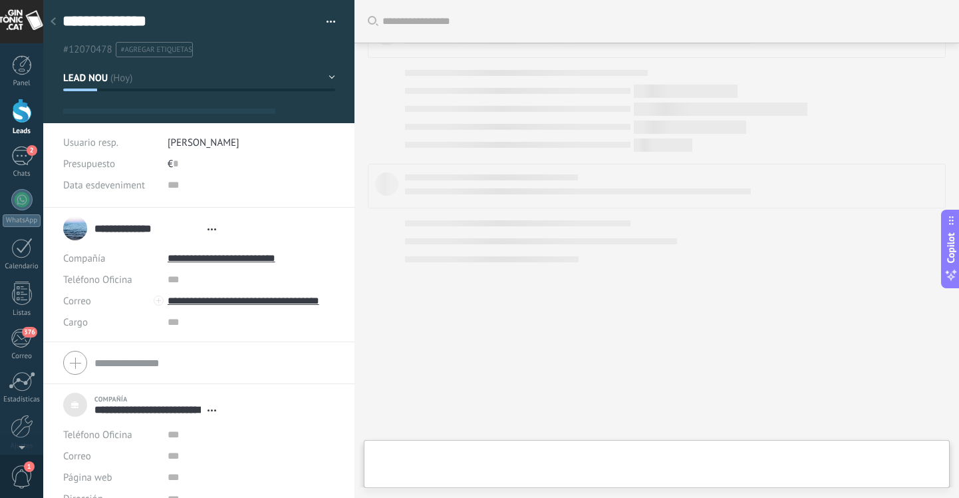
type textarea "***"
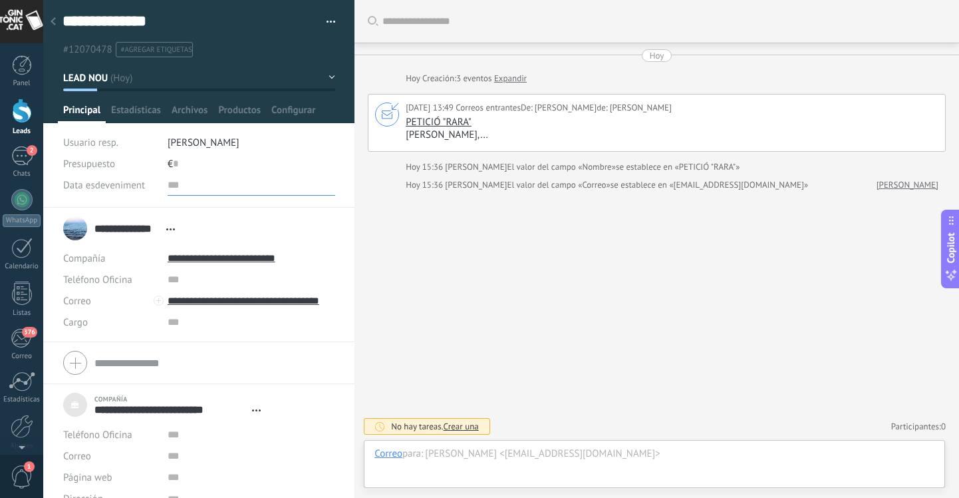
click at [175, 186] on input "text" at bounding box center [252, 184] width 168 height 21
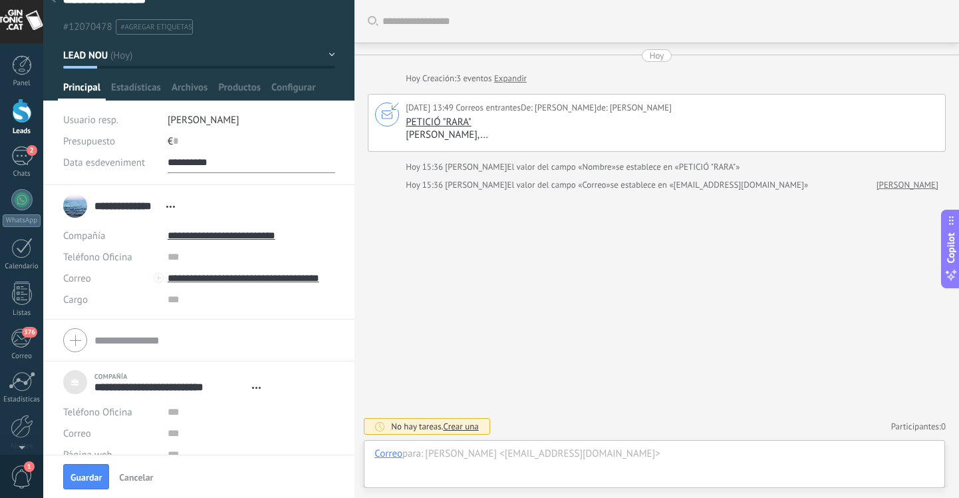
scroll to position [29, 0]
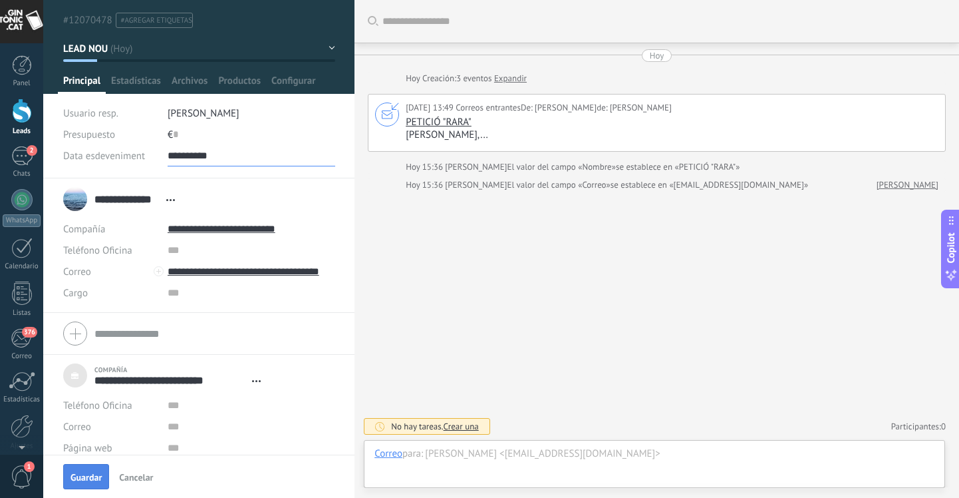
type input "**********"
click at [84, 479] on span "Guardar" at bounding box center [86, 476] width 31 height 9
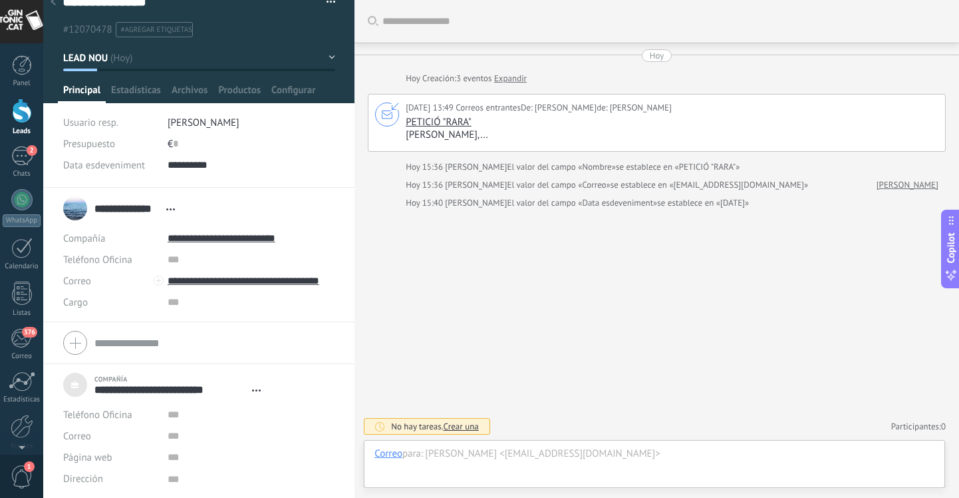
scroll to position [0, 0]
